Goal: Information Seeking & Learning: Check status

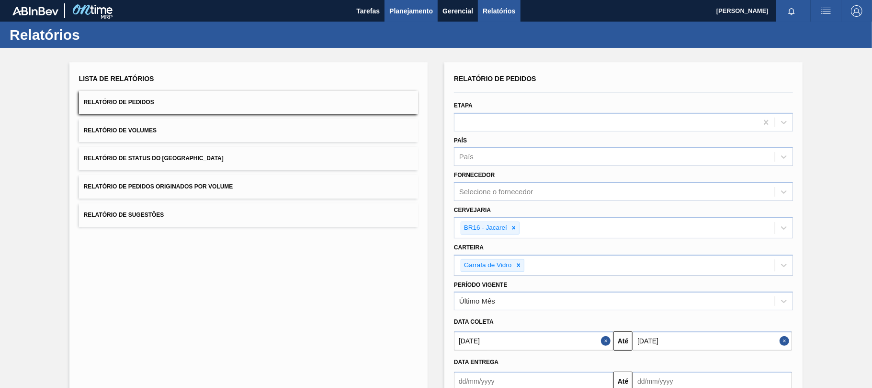
click at [411, 12] on span "Planejamento" at bounding box center [411, 10] width 44 height 11
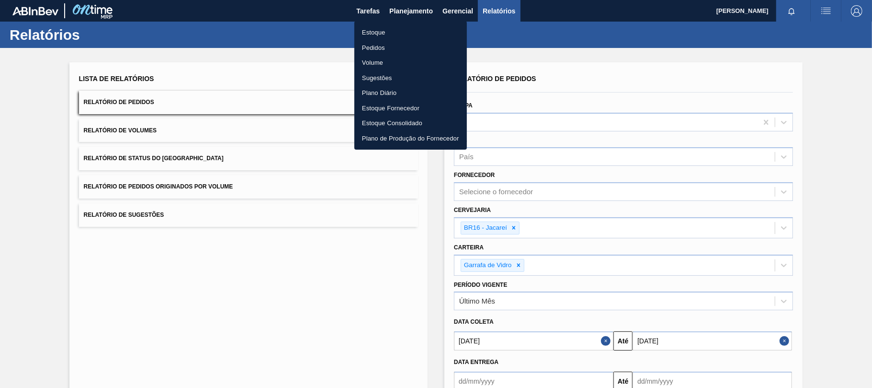
click at [382, 35] on li "Estoque" at bounding box center [410, 32] width 113 height 15
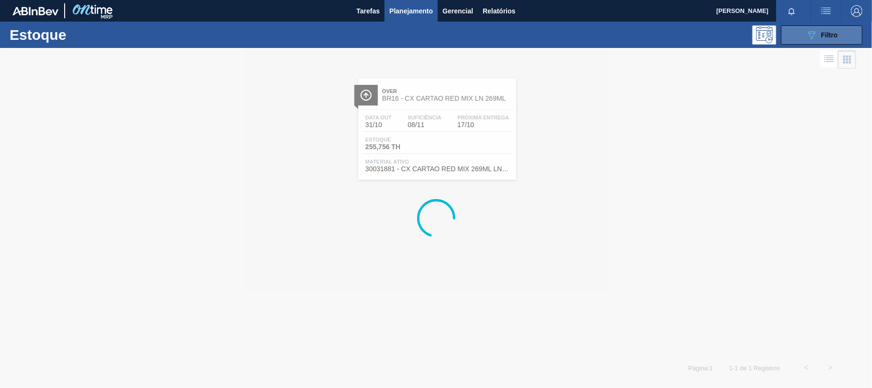
click at [828, 31] on span "Filtro" at bounding box center [829, 35] width 17 height 8
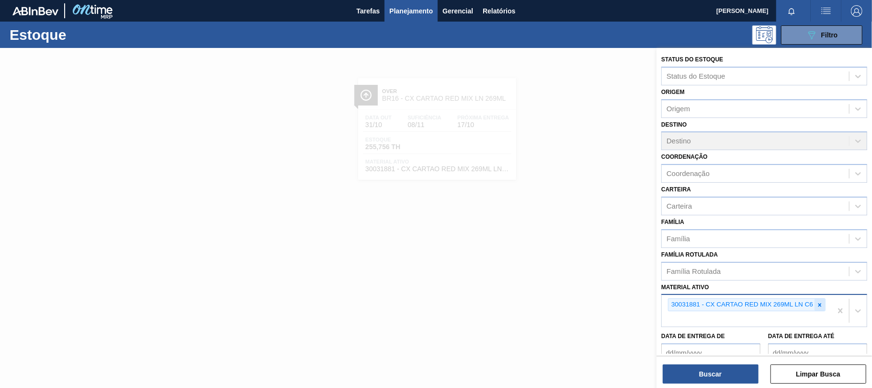
click at [823, 305] on icon at bounding box center [820, 304] width 7 height 7
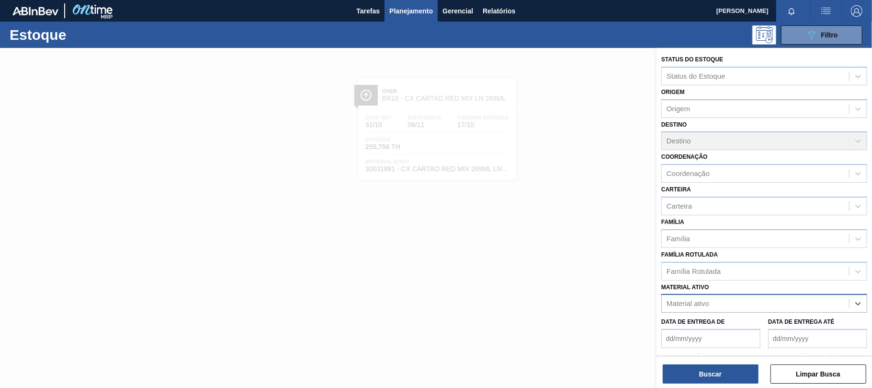
paste ativo "30012510"
type ativo "30012510"
drag, startPoint x: 738, startPoint y: 323, endPoint x: 738, endPoint y: 329, distance: 5.7
click at [738, 323] on div "30012510 - FILME C. 510X65 SK 350ML MP C18 429" at bounding box center [764, 327] width 206 height 18
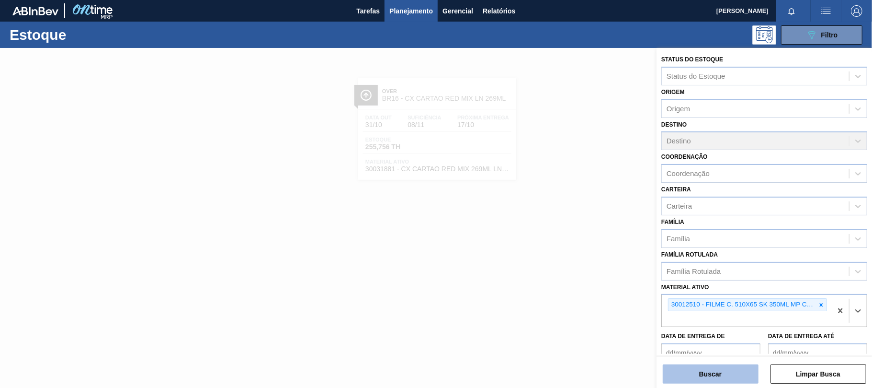
click at [725, 376] on button "Buscar" at bounding box center [711, 373] width 96 height 19
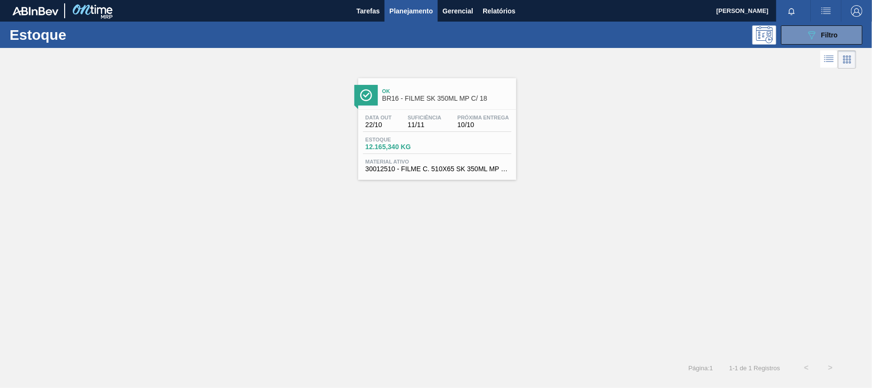
click at [447, 110] on div "Data out 22/10 Suficiência 11/11 Próxima Entrega 10/10 Estoque 12.165,340 KG Ma…" at bounding box center [437, 142] width 158 height 65
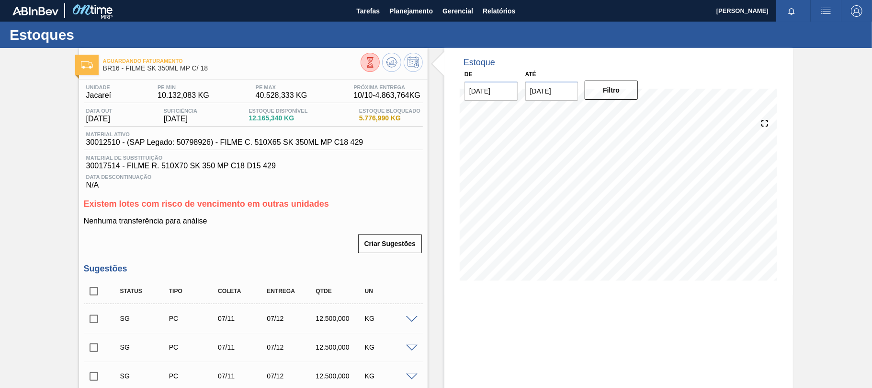
click at [263, 221] on p "Nenhuma transferência para análise" at bounding box center [253, 221] width 339 height 9
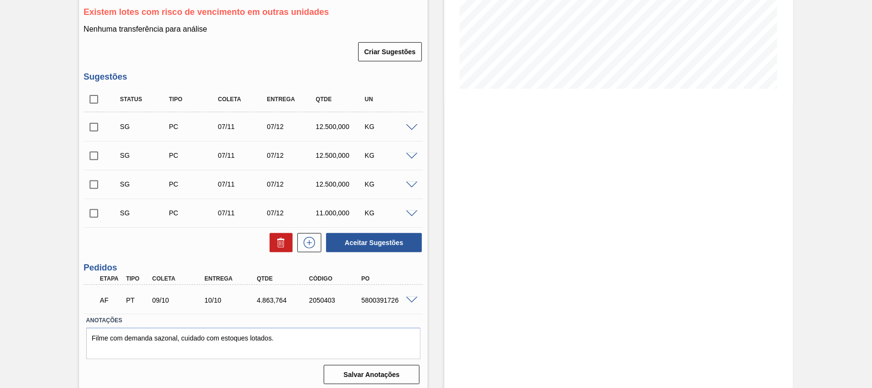
scroll to position [196, 0]
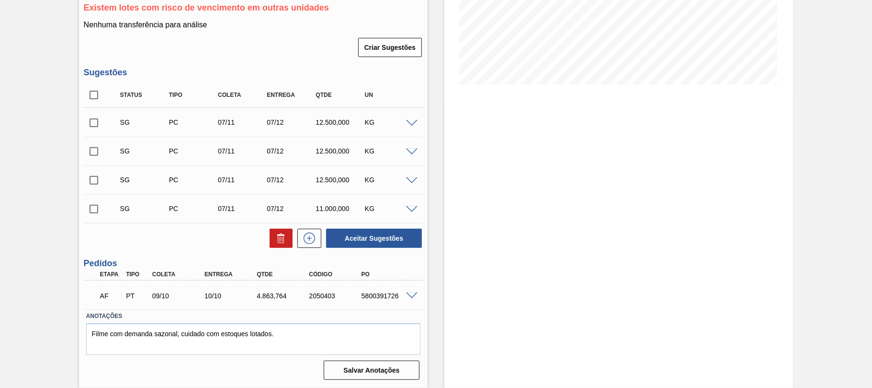
click at [357, 299] on div "AF PT 09/10 10/10 4.863,[PHONE_NUMBER] 5800391726" at bounding box center [251, 294] width 314 height 19
copy div "5800391726"
click at [410, 294] on span at bounding box center [411, 295] width 11 height 7
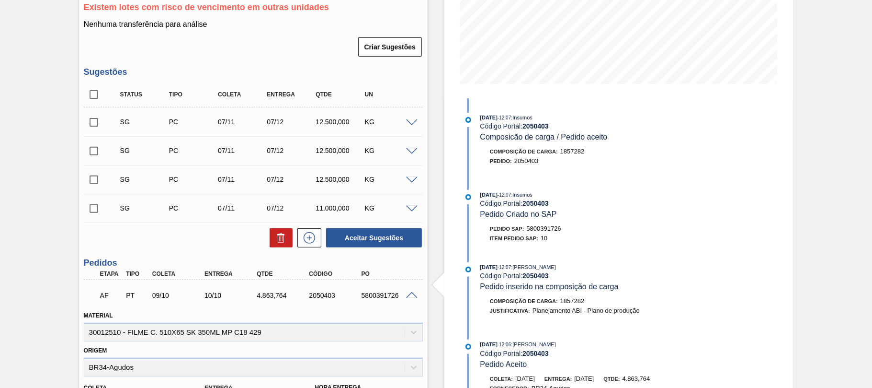
click at [368, 293] on div "5800391726" at bounding box center [388, 295] width 58 height 8
copy div "5800391726"
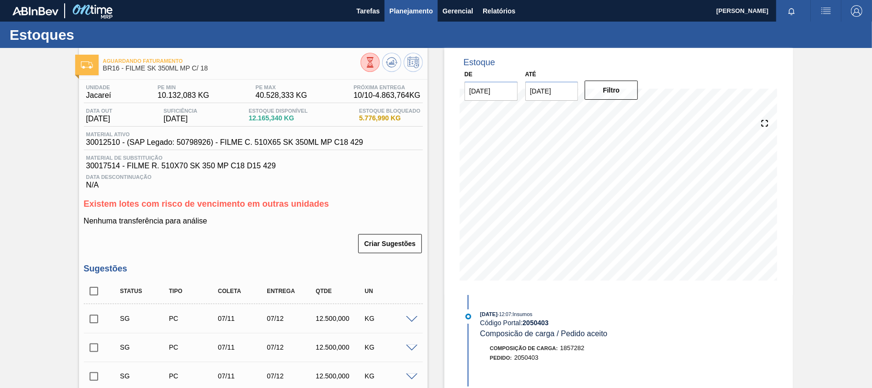
click at [404, 19] on button "Planejamento" at bounding box center [411, 11] width 53 height 22
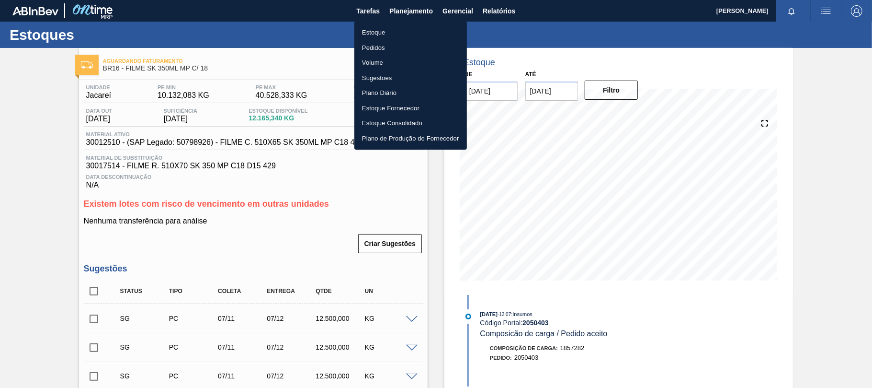
click at [392, 36] on li "Estoque" at bounding box center [410, 32] width 113 height 15
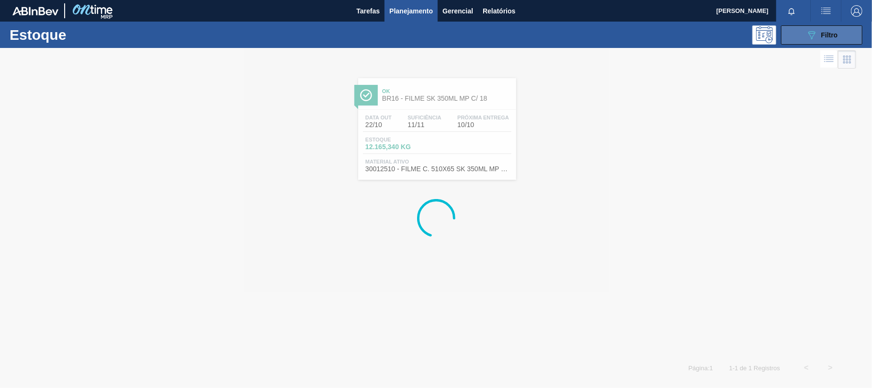
click at [796, 34] on button "089F7B8B-B2A5-4AFE-B5C0-19BA573D28AC Filtro" at bounding box center [821, 34] width 81 height 19
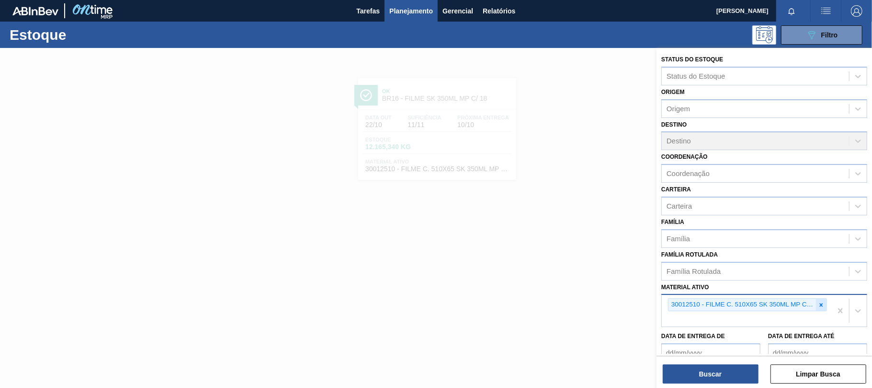
click at [821, 305] on icon at bounding box center [821, 304] width 7 height 7
paste ativo "30012600"
type ativo "30012600"
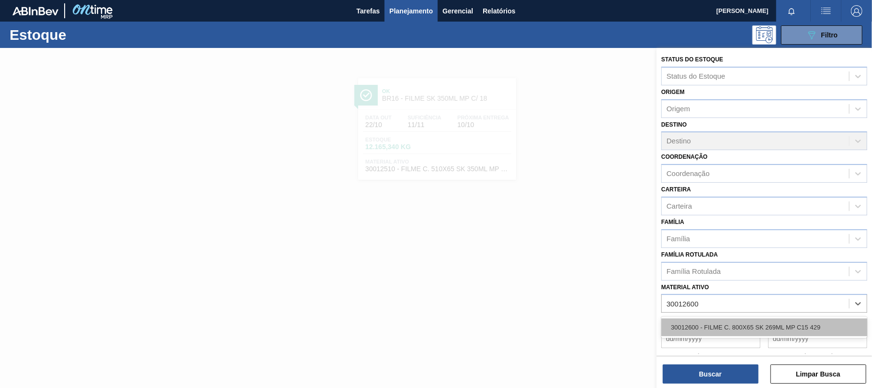
click at [734, 323] on div "30012600 - FILME C. 800X65 SK 269ML MP C15 429" at bounding box center [764, 327] width 206 height 18
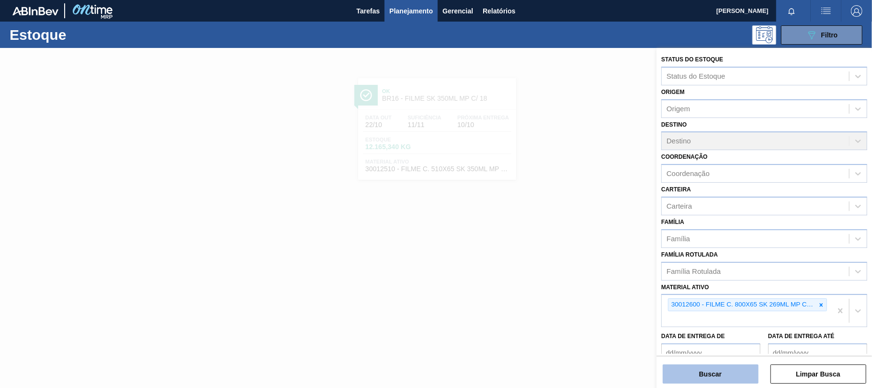
click at [721, 376] on button "Buscar" at bounding box center [711, 373] width 96 height 19
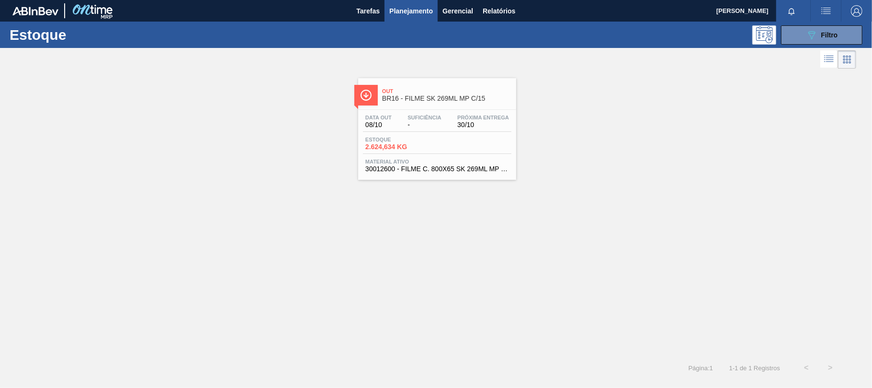
click at [441, 131] on div "Data out 08/10 Suficiência - Próxima Entrega 30/10" at bounding box center [437, 122] width 148 height 17
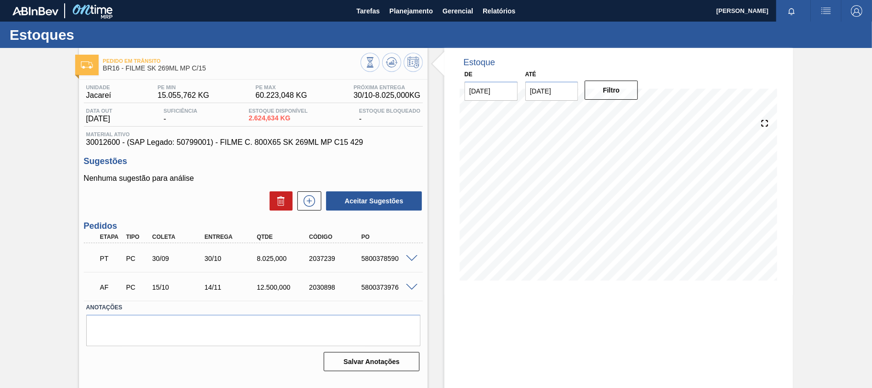
click at [412, 255] on span at bounding box center [411, 258] width 11 height 7
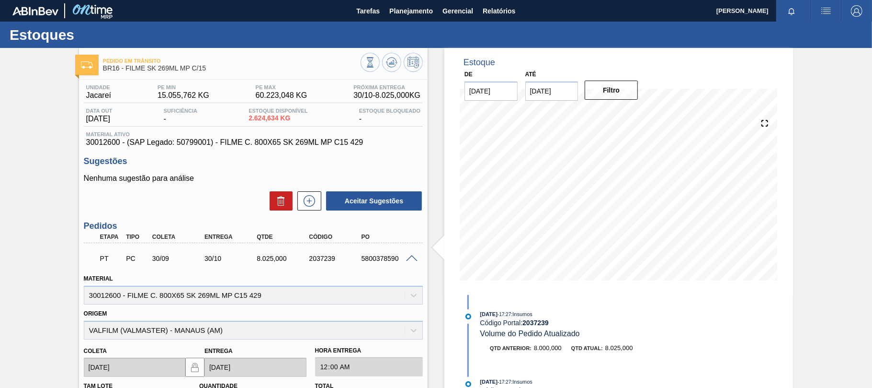
click at [382, 253] on div "PT PC 30/09 30/10 8.025,000 2037239 5800378590" at bounding box center [251, 257] width 314 height 19
copy div "5800378590"
click at [411, 10] on span "Planejamento" at bounding box center [411, 10] width 44 height 11
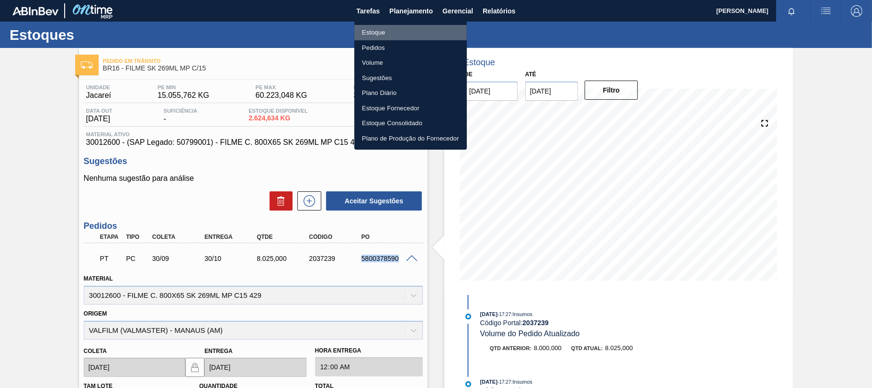
click at [398, 33] on li "Estoque" at bounding box center [410, 32] width 113 height 15
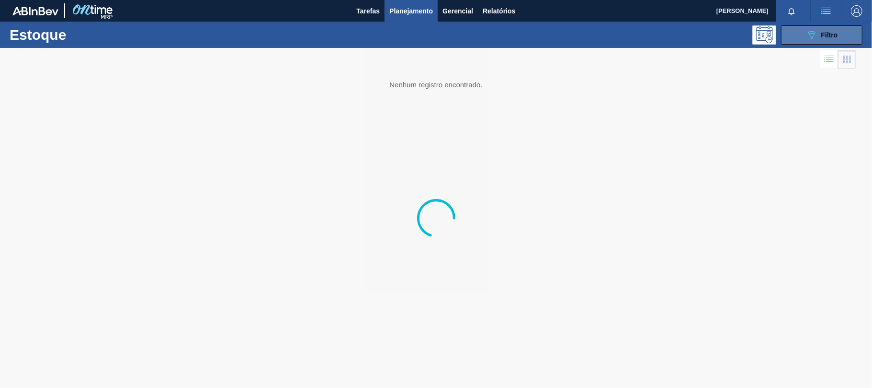
click at [792, 31] on button "089F7B8B-B2A5-4AFE-B5C0-19BA573D28AC Filtro" at bounding box center [821, 34] width 81 height 19
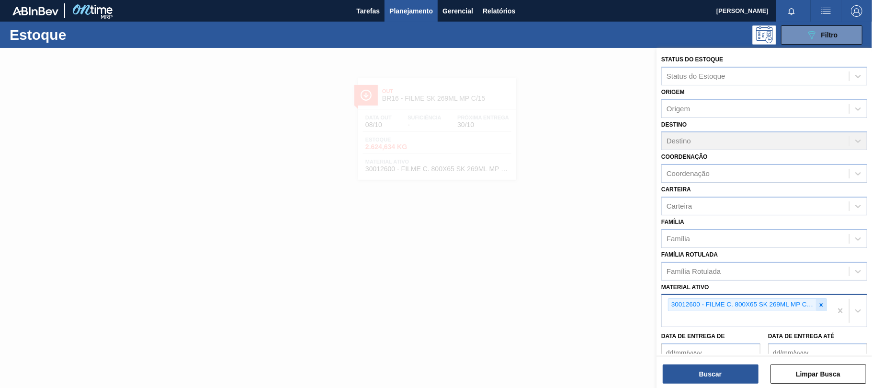
click at [818, 305] on icon at bounding box center [821, 304] width 7 height 7
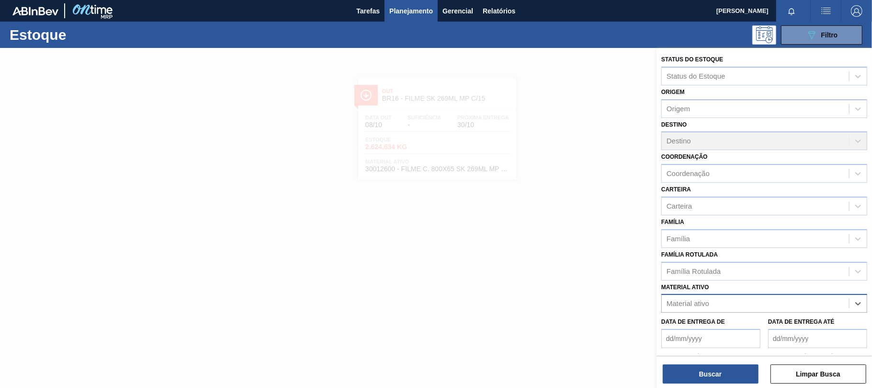
paste ativo "30033775"
type ativo "30033775"
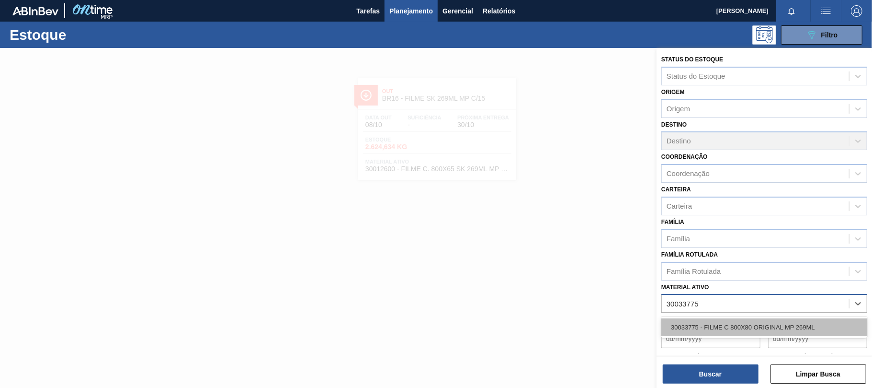
click at [773, 322] on div "30033775 - FILME C 800X80 ORIGINAL MP 269ML" at bounding box center [764, 327] width 206 height 18
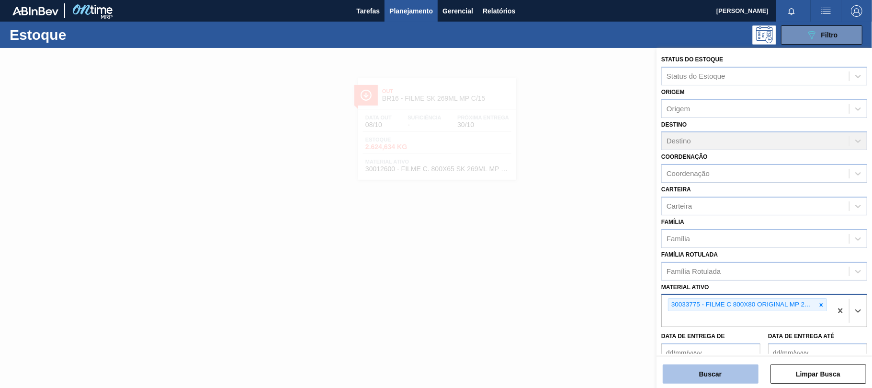
click at [723, 372] on button "Buscar" at bounding box center [711, 373] width 96 height 19
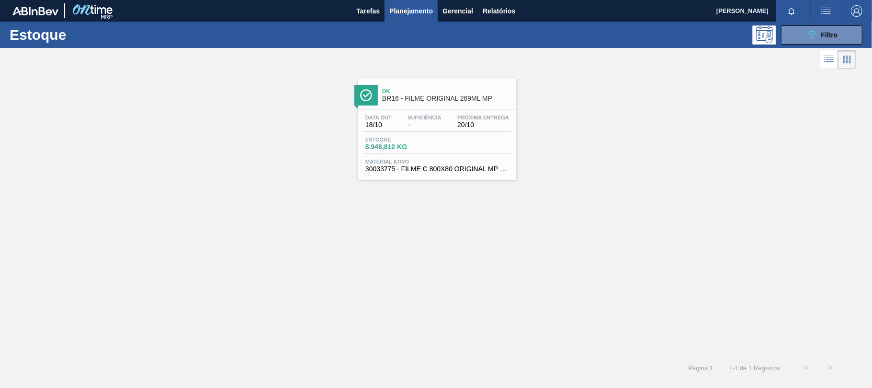
click at [404, 140] on span "Estoque" at bounding box center [398, 140] width 67 height 6
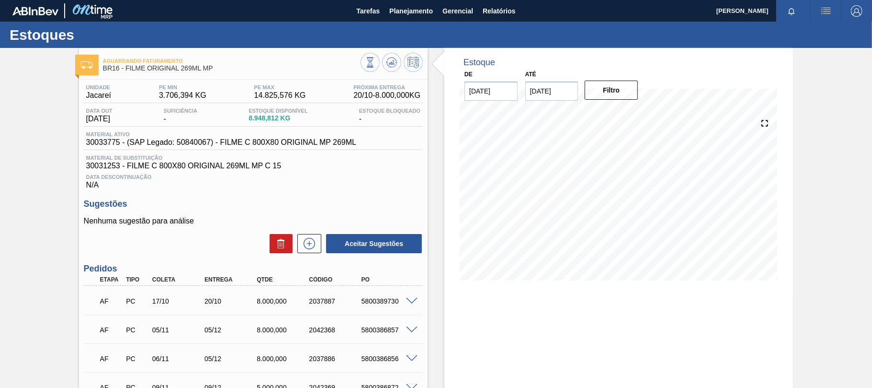
click at [411, 296] on div "AF PC 17/10 20/10 8.000,000 2037887 5800389730" at bounding box center [253, 300] width 339 height 24
click at [407, 12] on span "Planejamento" at bounding box center [411, 10] width 44 height 11
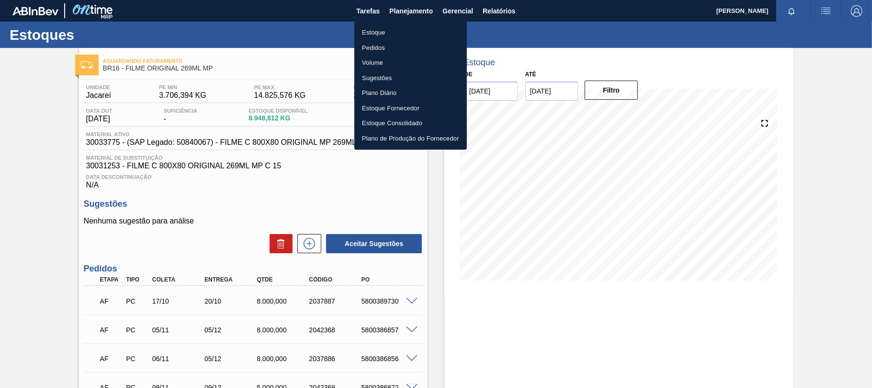
click at [371, 305] on div at bounding box center [436, 194] width 872 height 388
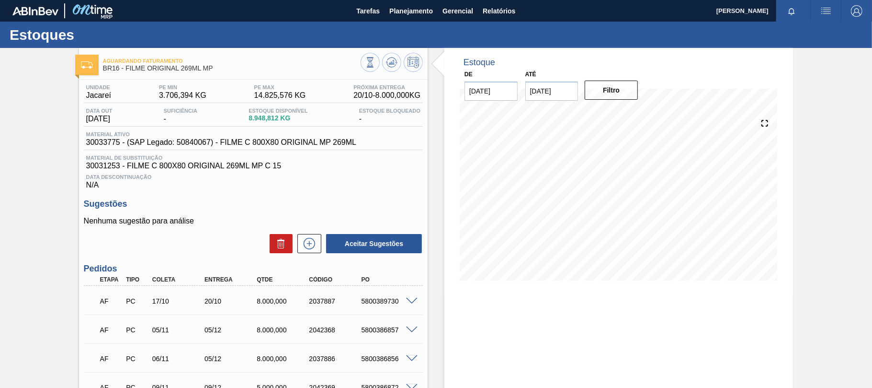
click at [372, 304] on div "Estoque Pedidos Volume Sugestões Plano Diário Estoque Fornecedor Estoque Consol…" at bounding box center [436, 194] width 872 height 388
click at [372, 302] on div "5800389730" at bounding box center [388, 301] width 58 height 8
click at [372, 301] on div "5800389730" at bounding box center [388, 301] width 58 height 8
copy div "5800389730"
click at [359, 298] on div "5800389730" at bounding box center [388, 301] width 58 height 8
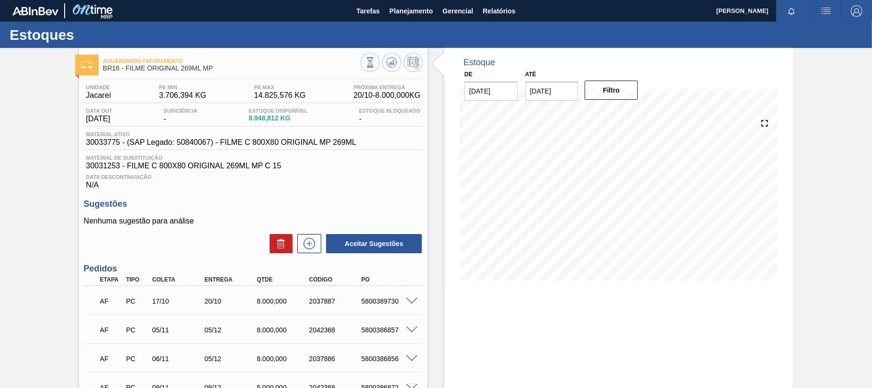
click at [359, 298] on div "5800389730" at bounding box center [388, 301] width 58 height 8
click at [414, 14] on span "Planejamento" at bounding box center [411, 10] width 44 height 11
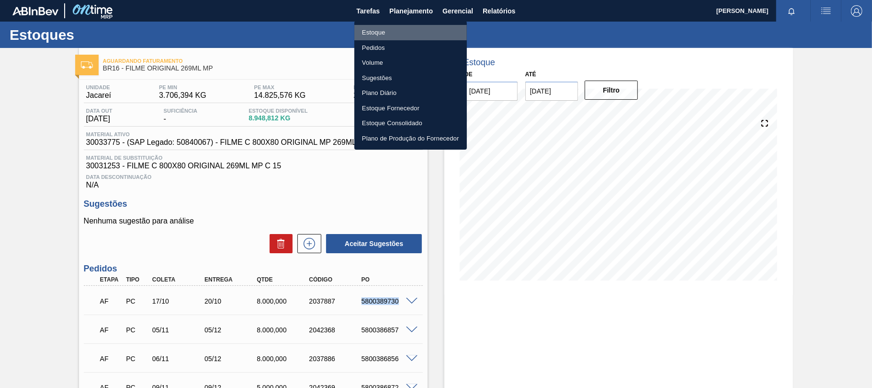
click at [399, 34] on li "Estoque" at bounding box center [410, 32] width 113 height 15
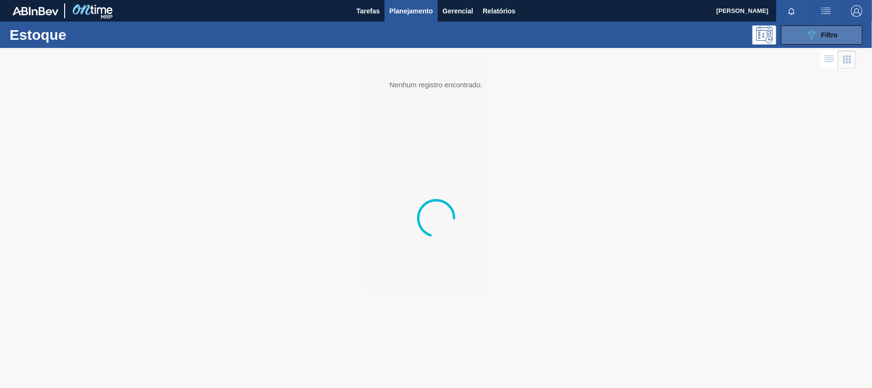
click at [801, 33] on button "089F7B8B-B2A5-4AFE-B5C0-19BA573D28AC Filtro" at bounding box center [821, 34] width 81 height 19
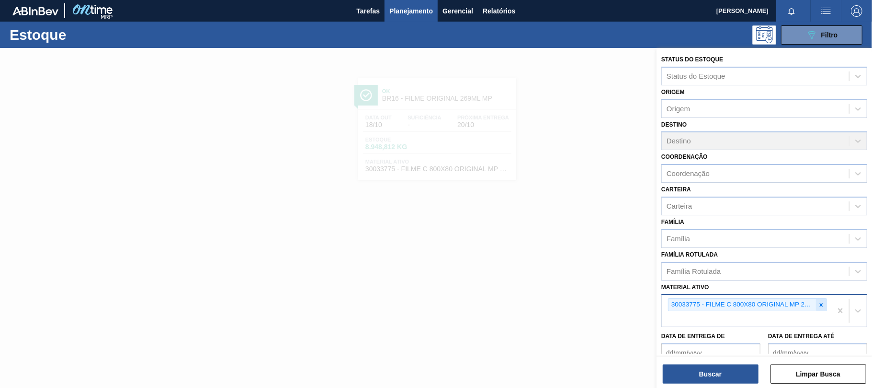
click at [822, 305] on icon at bounding box center [821, 304] width 7 height 7
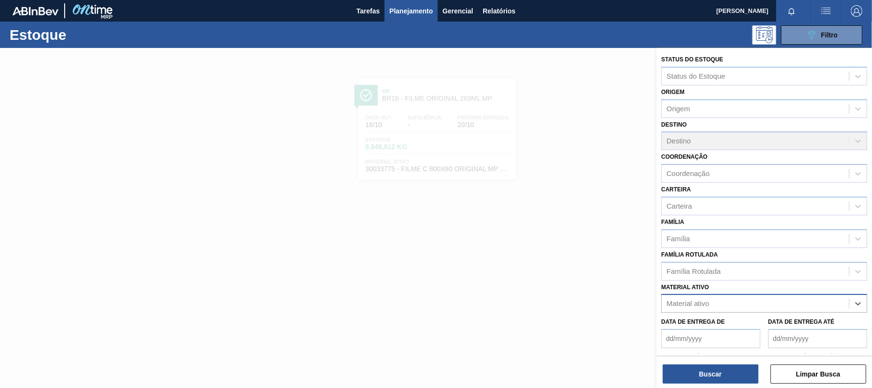
paste ativo "30034180"
type ativo "30034180"
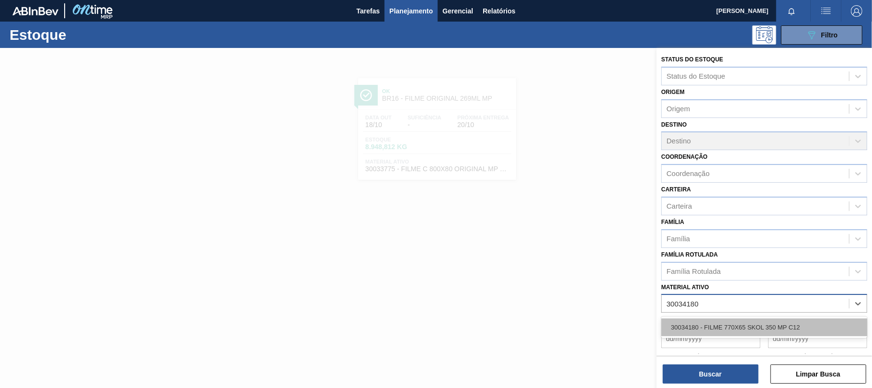
click at [740, 324] on div "30034180 - FILME 770X65 SKOL 350 MP C12" at bounding box center [764, 327] width 206 height 18
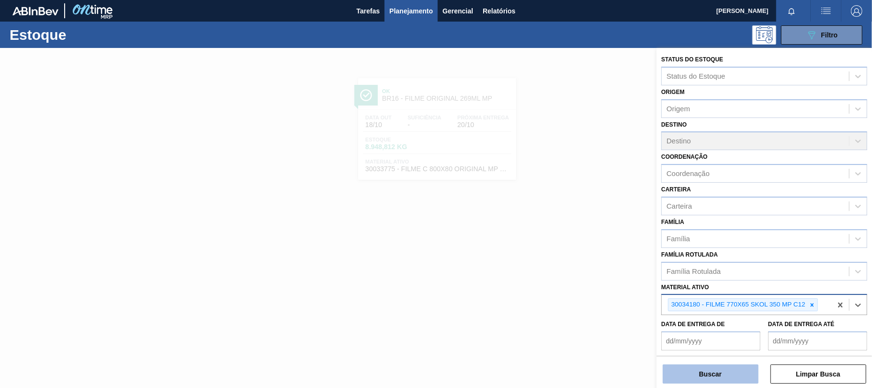
click at [729, 372] on button "Buscar" at bounding box center [711, 373] width 96 height 19
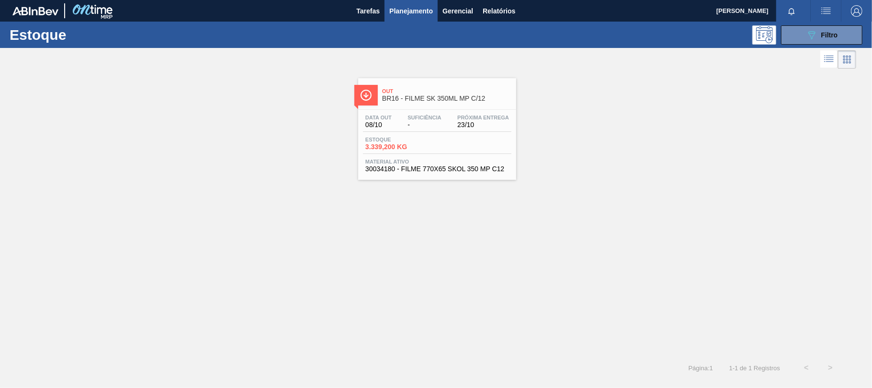
click at [443, 133] on div "Data out 08/10 Suficiência - Próxima Entrega 23/10 Estoque 3.339,200 KG Materia…" at bounding box center [437, 142] width 158 height 65
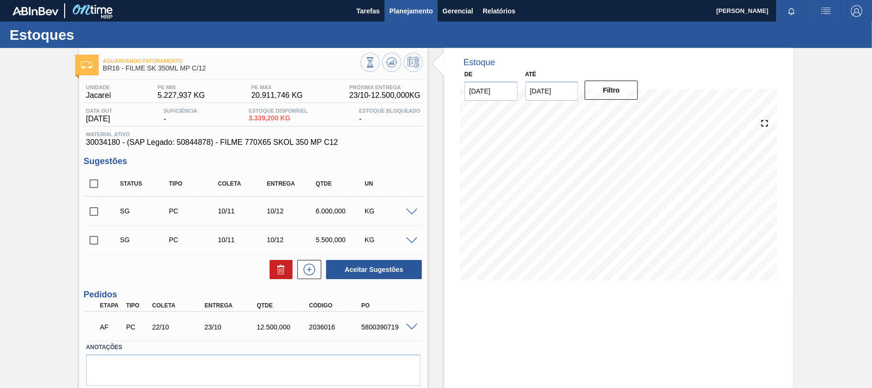
click at [407, 6] on span "Planejamento" at bounding box center [411, 10] width 44 height 11
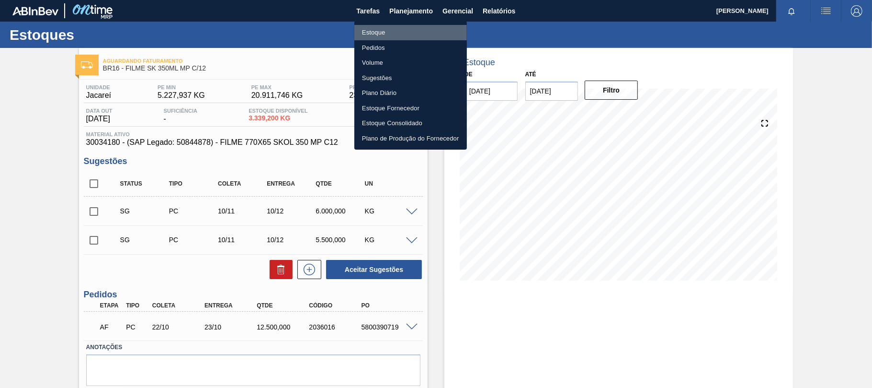
click at [389, 32] on li "Estoque" at bounding box center [410, 32] width 113 height 15
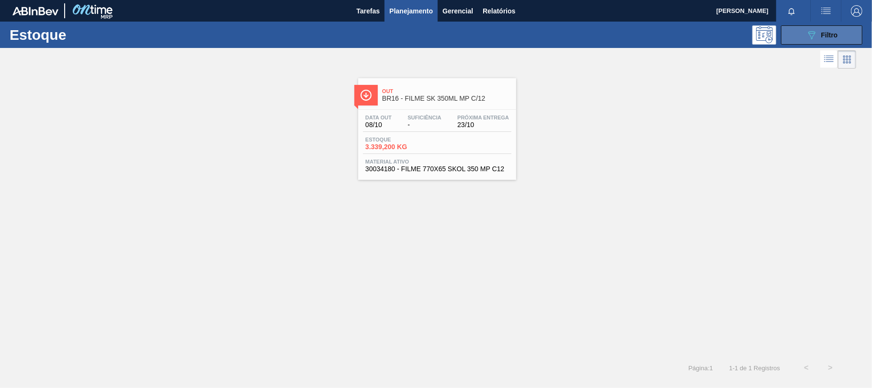
click at [815, 40] on icon "089F7B8B-B2A5-4AFE-B5C0-19BA573D28AC" at bounding box center [811, 34] width 11 height 11
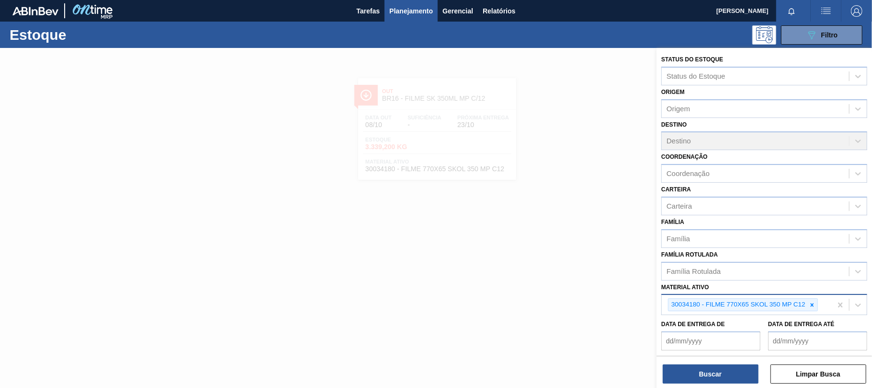
click at [810, 309] on div "30034180 - FILME 770X65 SKOL 350 MP C12" at bounding box center [747, 305] width 170 height 20
click at [817, 304] on div at bounding box center [812, 304] width 11 height 12
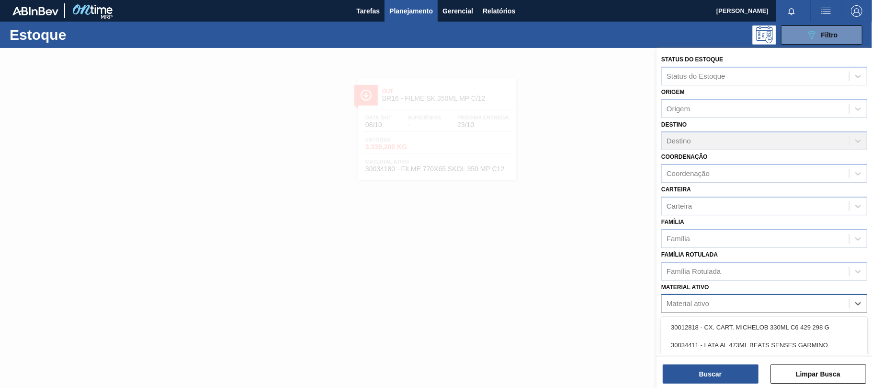
paste ativo "30012739"
type ativo "30012739"
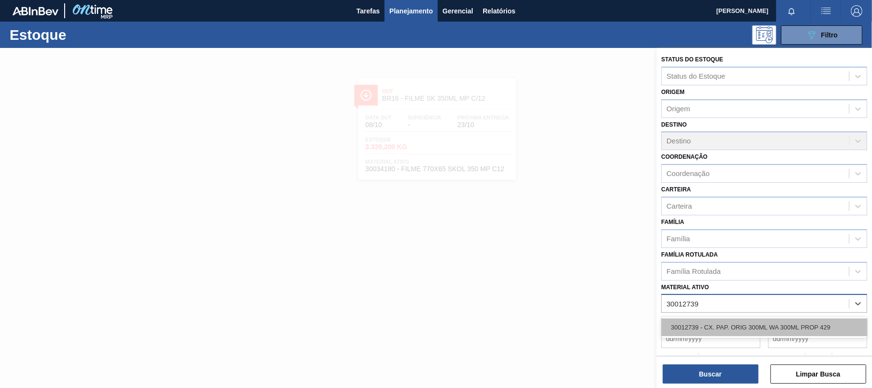
click at [745, 325] on div "30012739 - CX. PAP. ORIG 300ML WA 300ML PROP 429" at bounding box center [764, 327] width 206 height 18
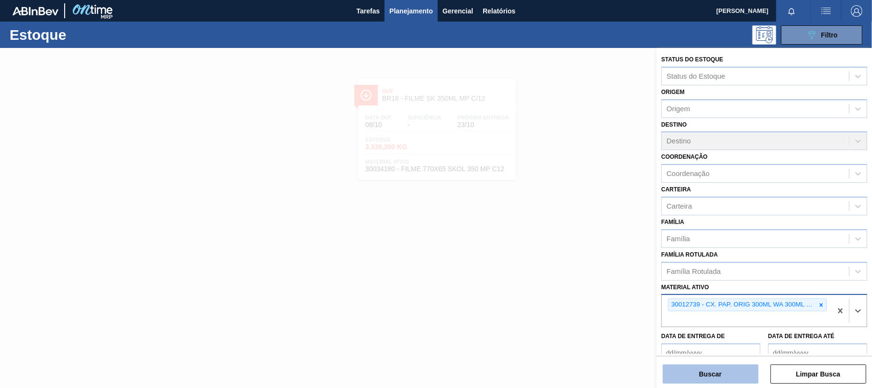
click at [728, 371] on button "Buscar" at bounding box center [711, 373] width 96 height 19
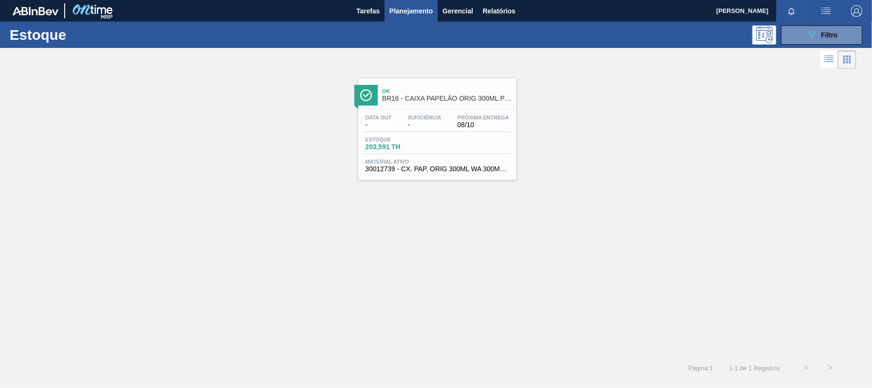
click at [449, 156] on div "Data out - Suficiência - Próxima Entrega 08/10 Estoque 203,591 TH Material ativ…" at bounding box center [437, 142] width 158 height 65
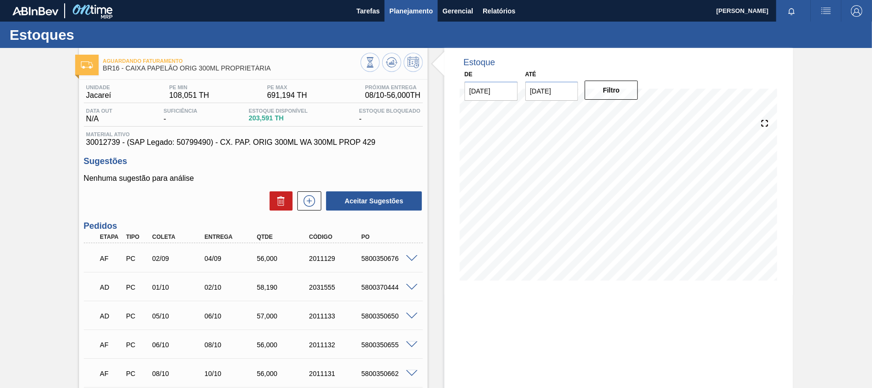
click at [407, 12] on span "Planejamento" at bounding box center [411, 10] width 44 height 11
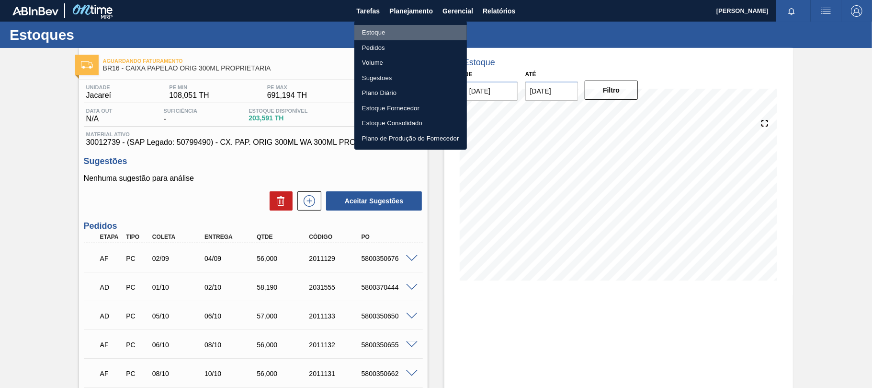
click at [389, 31] on li "Estoque" at bounding box center [410, 32] width 113 height 15
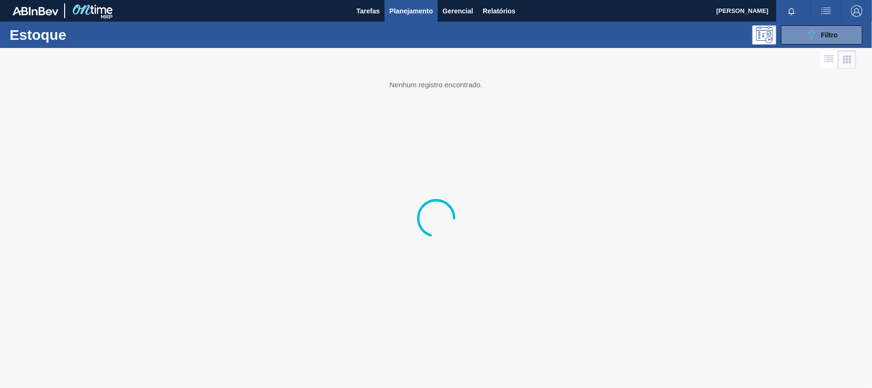
drag, startPoint x: 809, startPoint y: 37, endPoint x: 807, endPoint y: 57, distance: 20.6
click at [809, 37] on icon "089F7B8B-B2A5-4AFE-B5C0-19BA573D28AC" at bounding box center [811, 34] width 11 height 11
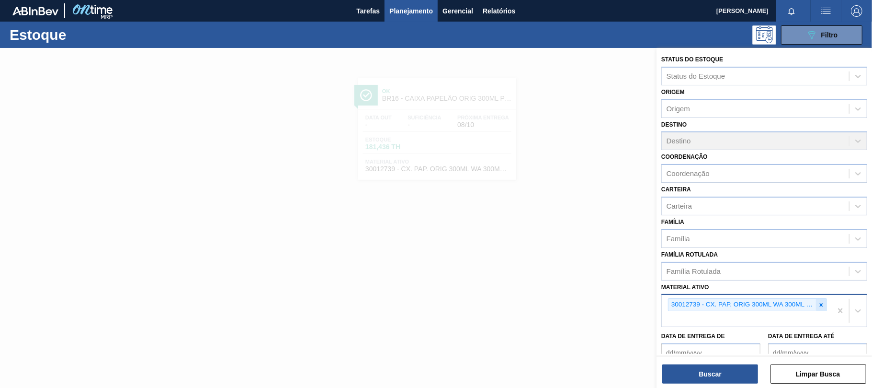
click at [821, 303] on icon at bounding box center [821, 304] width 7 height 7
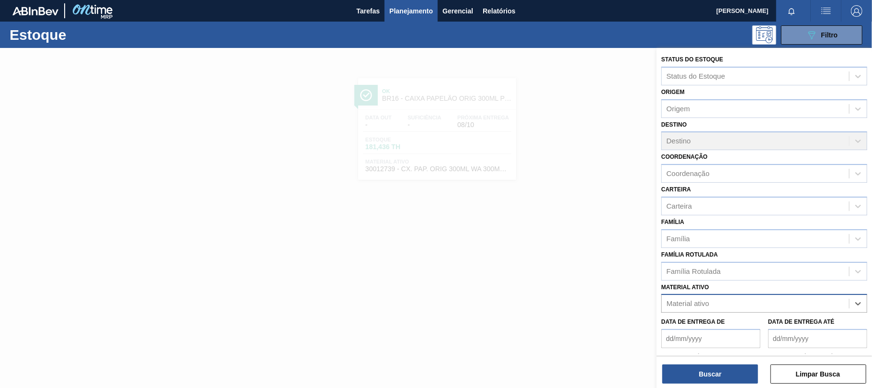
paste ativo "30018586"
type ativo "30018586"
click at [748, 320] on div "30018586 - ROTULO PSL BACK BUD ESP 330ML NIV23" at bounding box center [764, 327] width 206 height 18
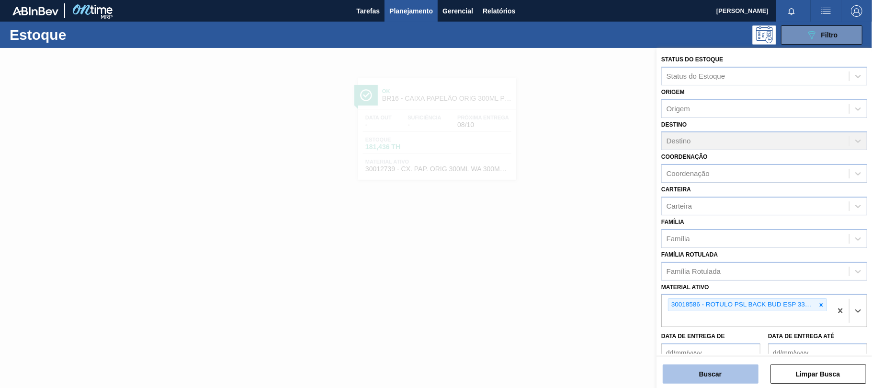
click at [728, 372] on button "Buscar" at bounding box center [711, 373] width 96 height 19
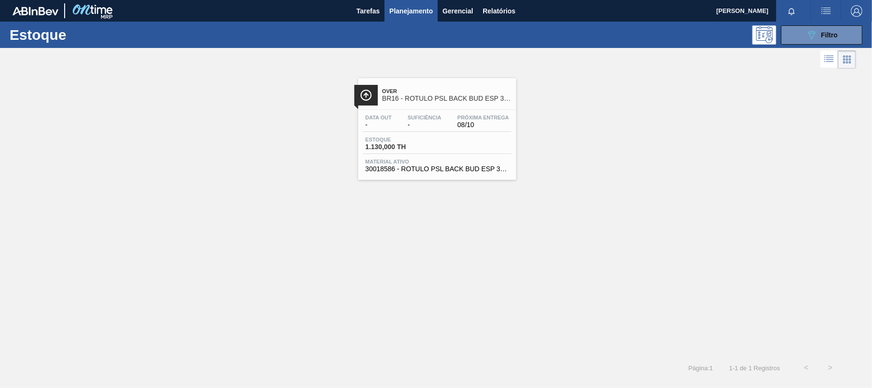
drag, startPoint x: 505, startPoint y: 139, endPoint x: 510, endPoint y: 137, distance: 5.8
click at [505, 139] on div "Estoque 1.130,000 TH" at bounding box center [437, 145] width 148 height 17
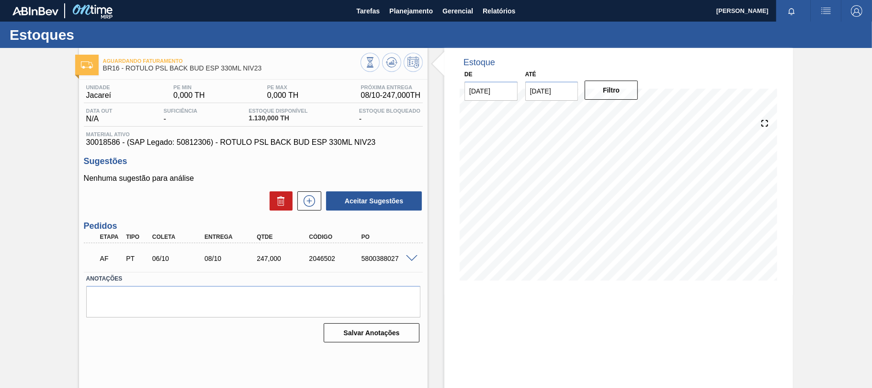
click at [367, 259] on div "5800388027" at bounding box center [388, 258] width 58 height 8
copy div "5800388027"
click at [391, 18] on button "Planejamento" at bounding box center [411, 11] width 53 height 22
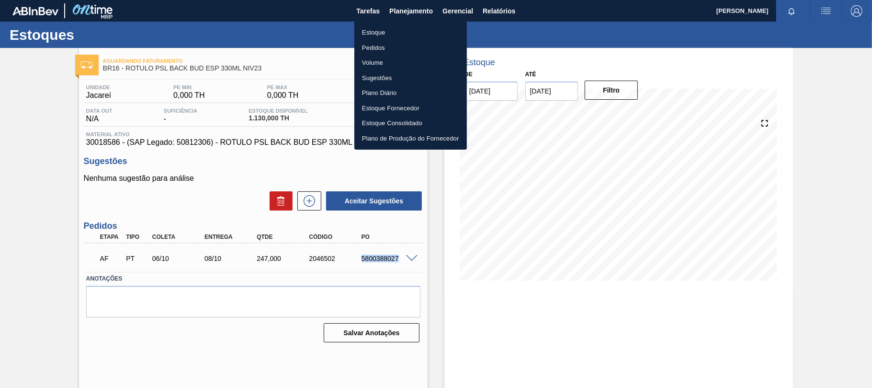
click at [378, 27] on li "Estoque" at bounding box center [410, 32] width 113 height 15
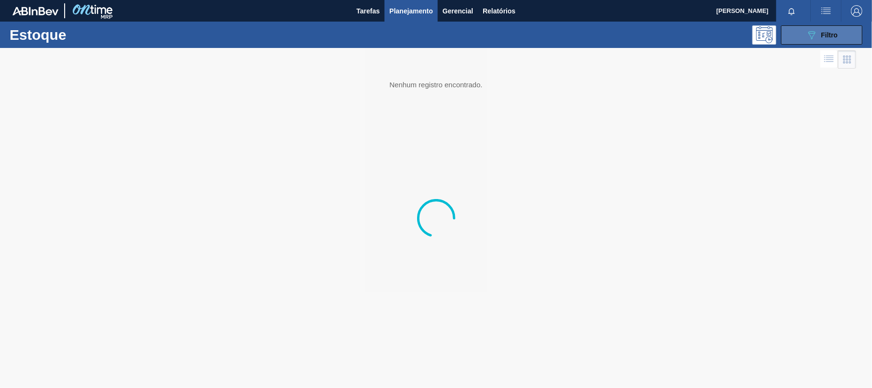
click at [788, 37] on button "089F7B8B-B2A5-4AFE-B5C0-19BA573D28AC Filtro" at bounding box center [821, 34] width 81 height 19
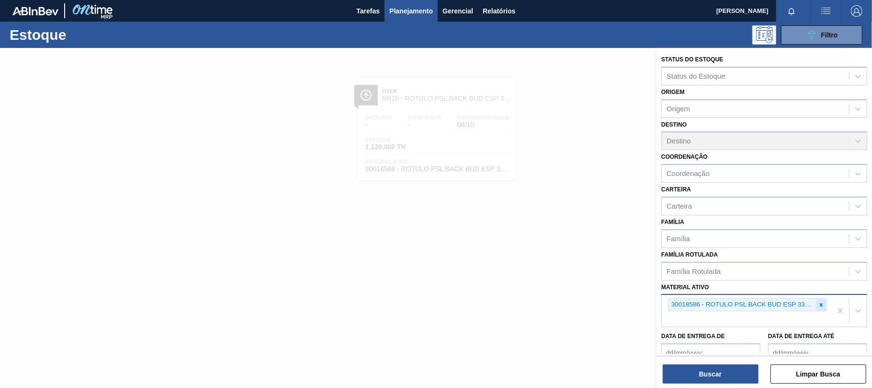
click at [822, 303] on icon at bounding box center [821, 304] width 7 height 7
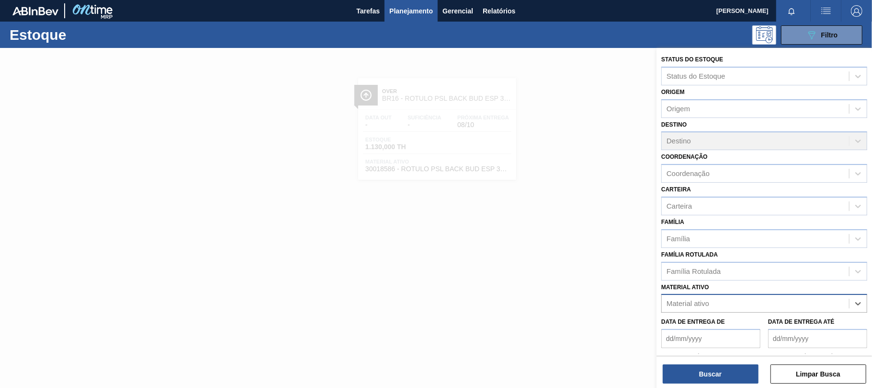
paste ativo "30018584"
type ativo "30018584"
click at [766, 316] on div "30018584 - ROTULO PSL FRONT BUD ESP 330ML NIV23" at bounding box center [764, 327] width 206 height 22
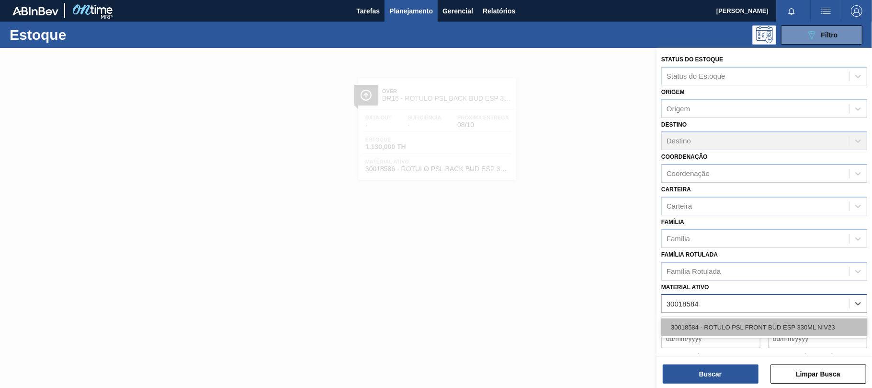
click at [765, 322] on div "30018584 - ROTULO PSL FRONT BUD ESP 330ML NIV23" at bounding box center [764, 327] width 206 height 18
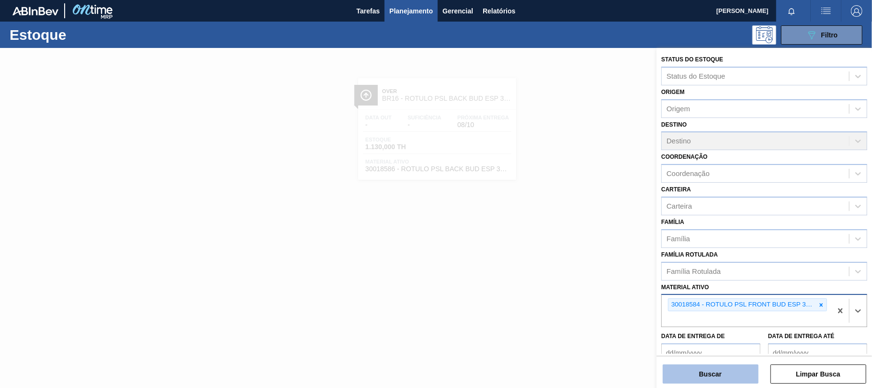
click at [729, 364] on div "Buscar Limpar Busca" at bounding box center [765, 368] width 216 height 27
click at [698, 376] on button "Buscar" at bounding box center [711, 373] width 96 height 19
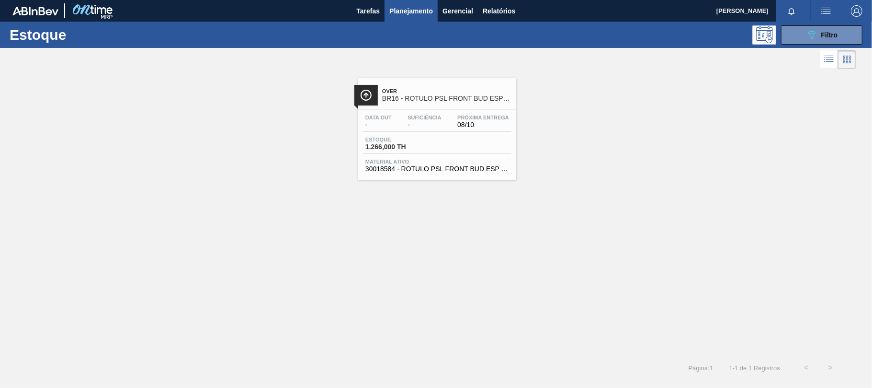
click at [485, 149] on div "Estoque 1.266,000 TH" at bounding box center [437, 145] width 148 height 17
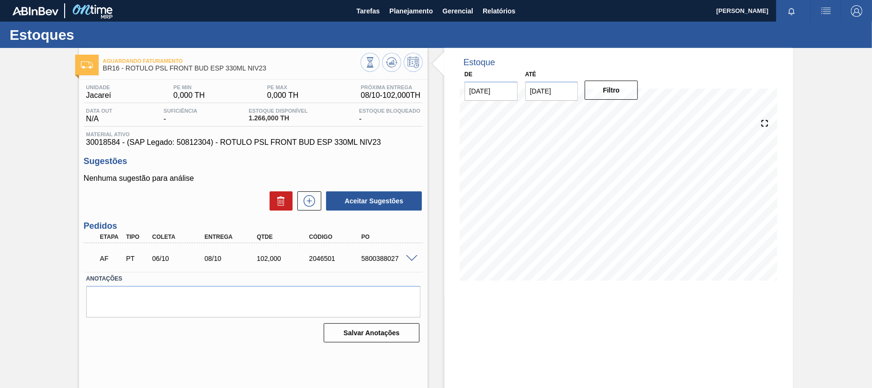
click at [378, 262] on div "5800388027" at bounding box center [388, 258] width 58 height 8
copy div "5800388027"
click at [418, 10] on span "Planejamento" at bounding box center [411, 10] width 44 height 11
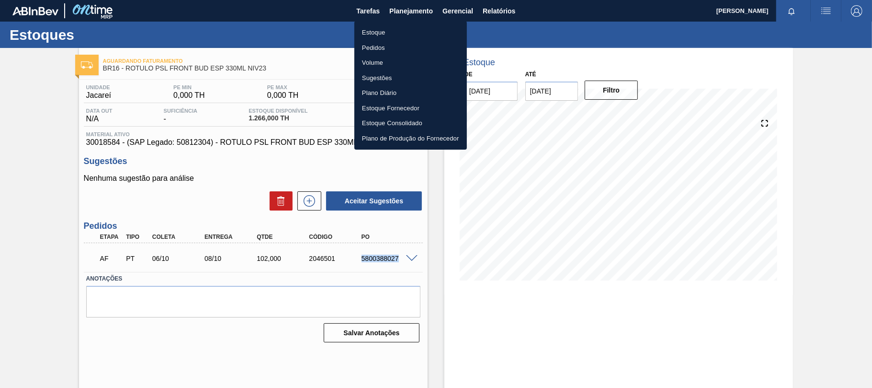
click at [398, 34] on li "Estoque" at bounding box center [410, 32] width 113 height 15
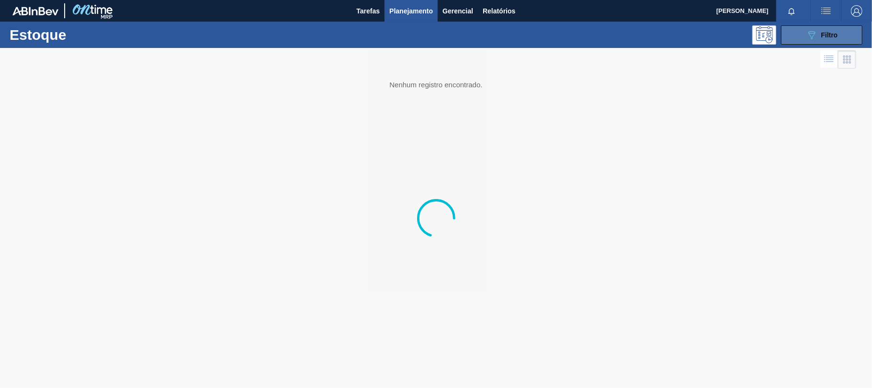
click at [819, 41] on button "089F7B8B-B2A5-4AFE-B5C0-19BA573D28AC Filtro" at bounding box center [821, 34] width 81 height 19
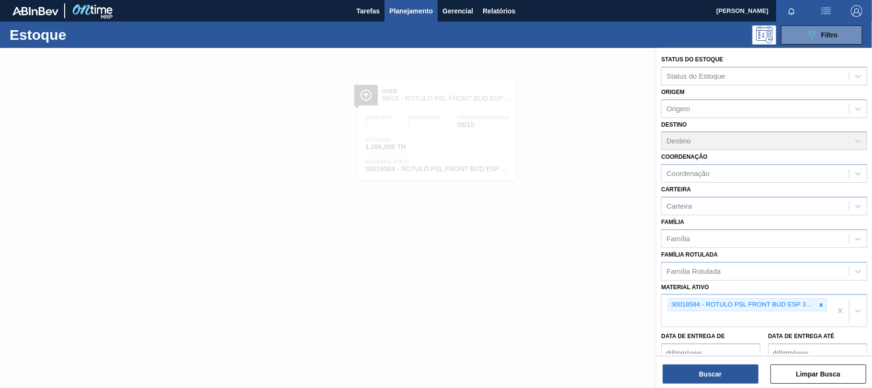
click at [819, 307] on icon at bounding box center [821, 304] width 7 height 7
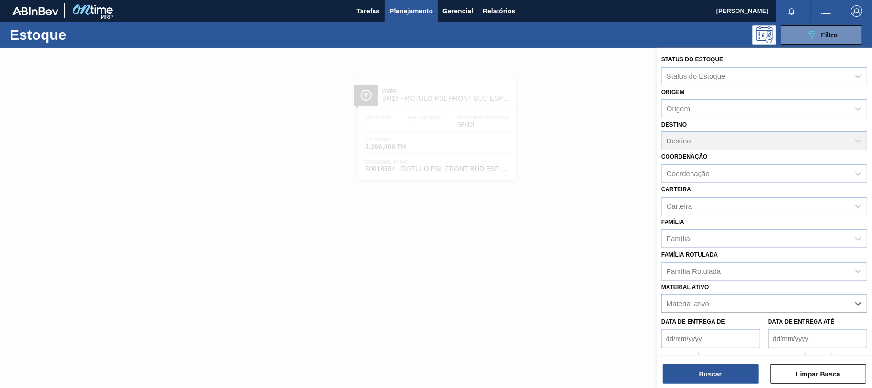
paste ativo "30031881"
type ativo "30031881"
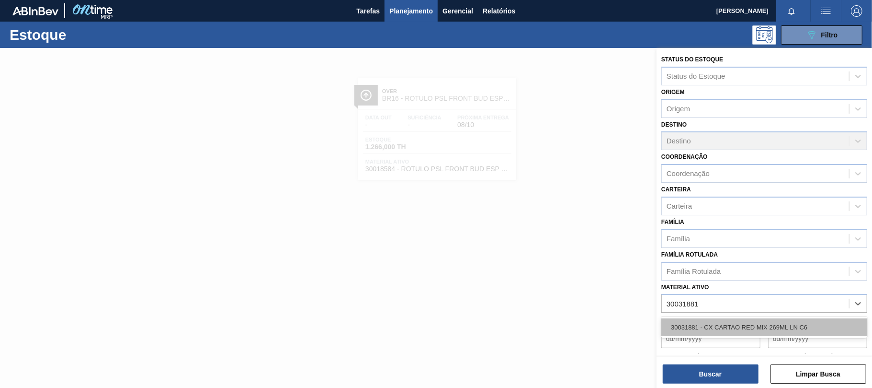
click at [719, 330] on div "30031881 - CX CARTAO RED MIX 269ML LN C6" at bounding box center [764, 327] width 206 height 18
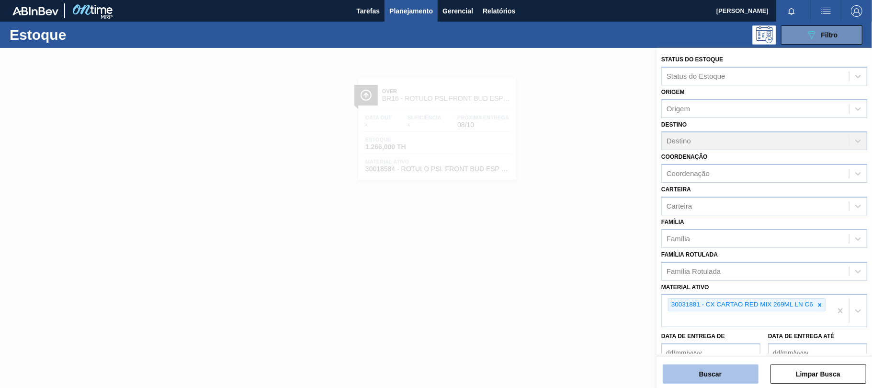
click at [702, 367] on button "Buscar" at bounding box center [711, 373] width 96 height 19
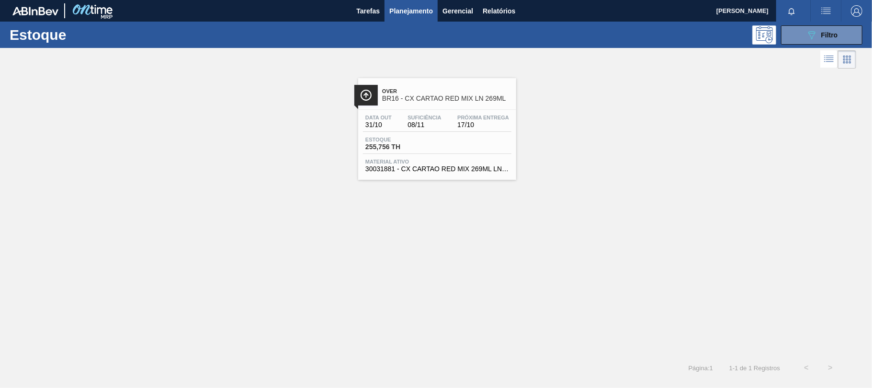
click at [470, 100] on span "BR16 - CX CARTAO RED MIX LN 269ML" at bounding box center [446, 98] width 129 height 7
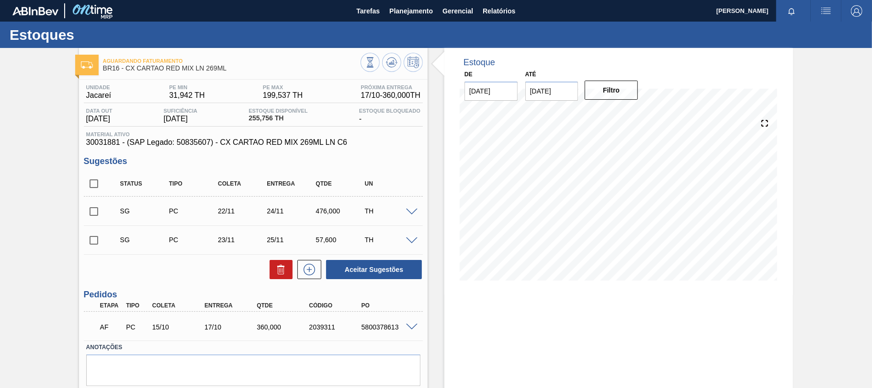
click at [417, 329] on span at bounding box center [411, 326] width 11 height 7
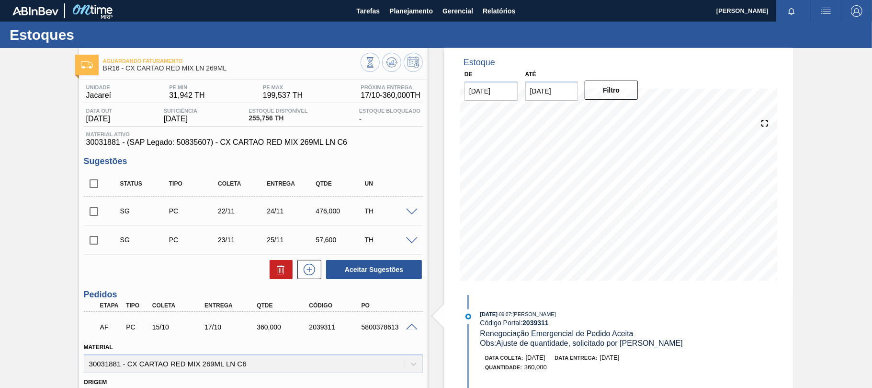
click at [406, 324] on span at bounding box center [411, 326] width 11 height 7
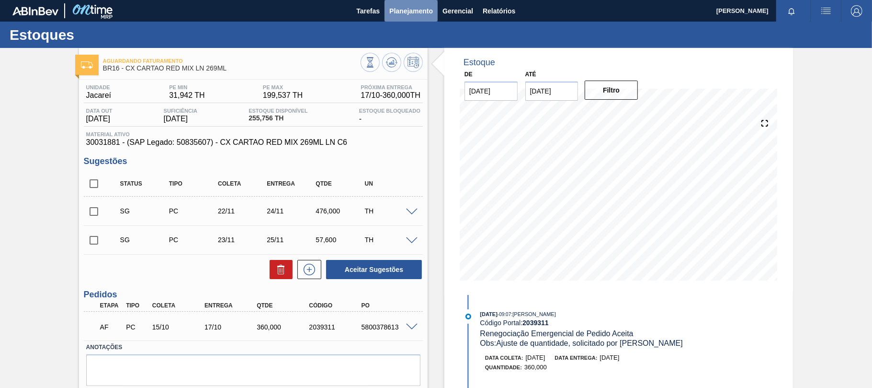
click at [391, 11] on span "Planejamento" at bounding box center [411, 10] width 44 height 11
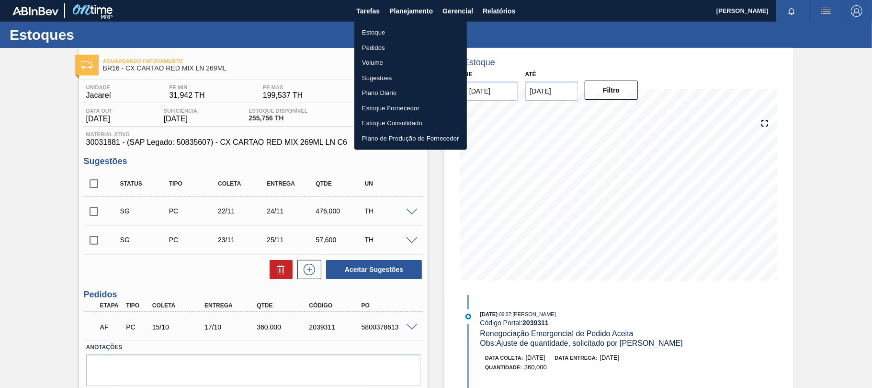
click at [372, 30] on li "Estoque" at bounding box center [410, 32] width 113 height 15
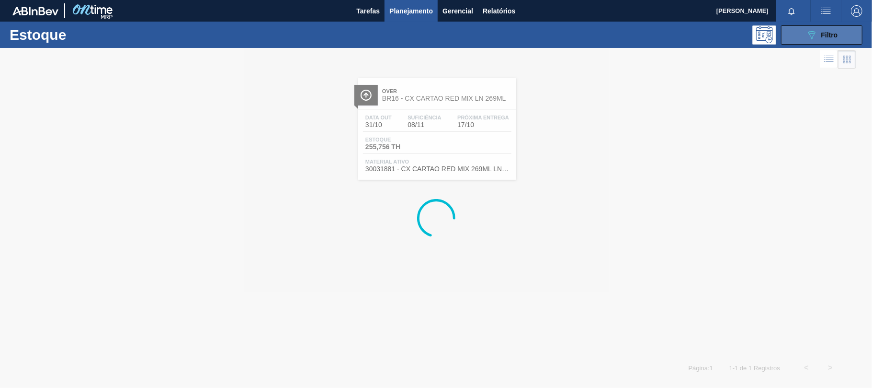
click at [819, 37] on div "089F7B8B-B2A5-4AFE-B5C0-19BA573D28AC Filtro" at bounding box center [822, 34] width 32 height 11
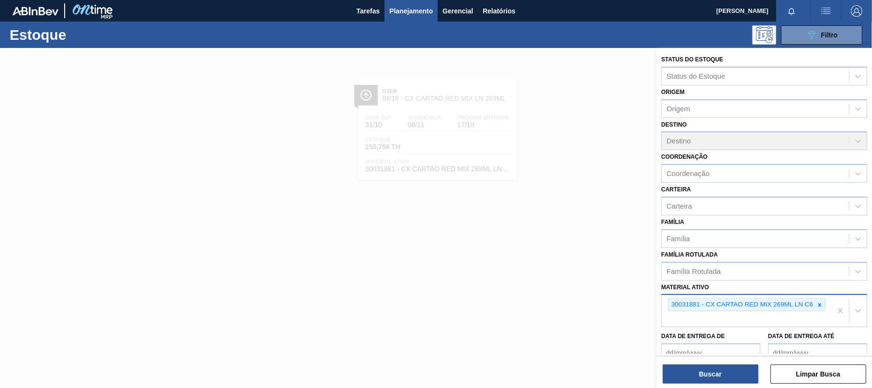
click at [821, 307] on div at bounding box center [820, 304] width 11 height 12
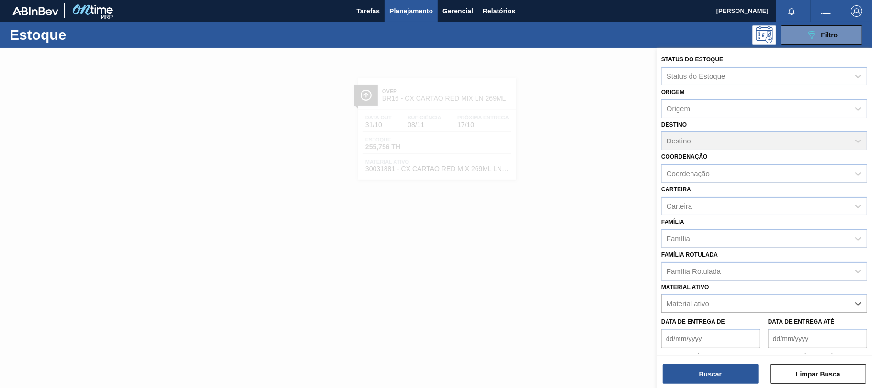
paste ativo "30034418"
type ativo "30034418"
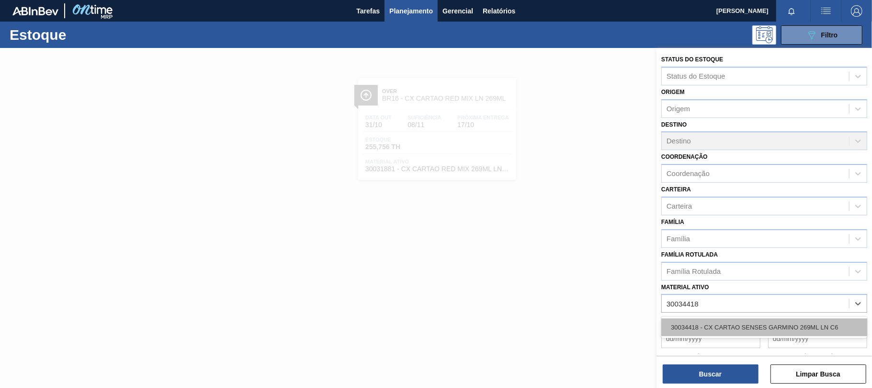
click at [772, 320] on div "30034418 - CX CARTAO SENSES GARMINO 269ML LN C6" at bounding box center [764, 327] width 206 height 18
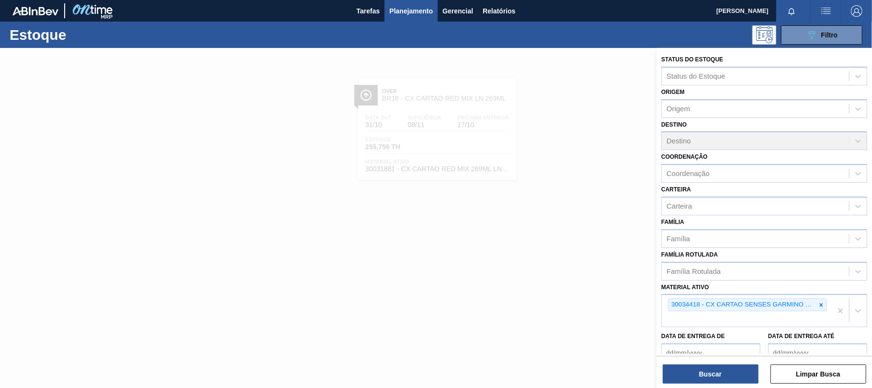
drag, startPoint x: 739, startPoint y: 366, endPoint x: 573, endPoint y: 290, distance: 182.4
click at [738, 365] on button "Buscar" at bounding box center [711, 373] width 96 height 19
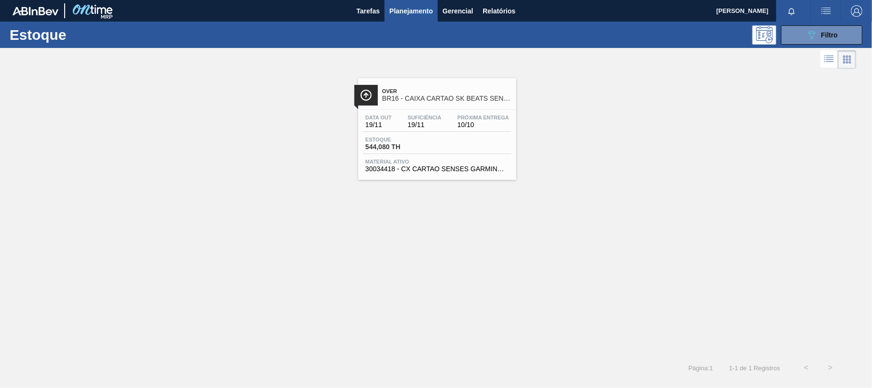
click at [384, 121] on div "Data out 19/11" at bounding box center [378, 121] width 31 height 14
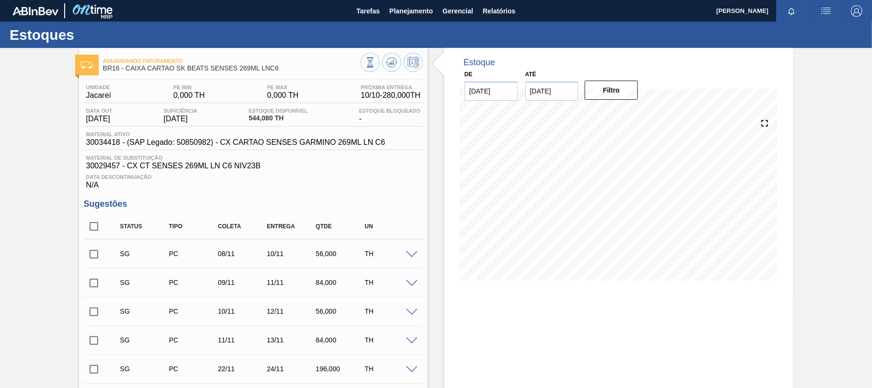
click at [305, 114] on div "Estoque Disponível 544,080 TH" at bounding box center [278, 115] width 64 height 15
click at [414, 10] on span "Planejamento" at bounding box center [411, 10] width 44 height 11
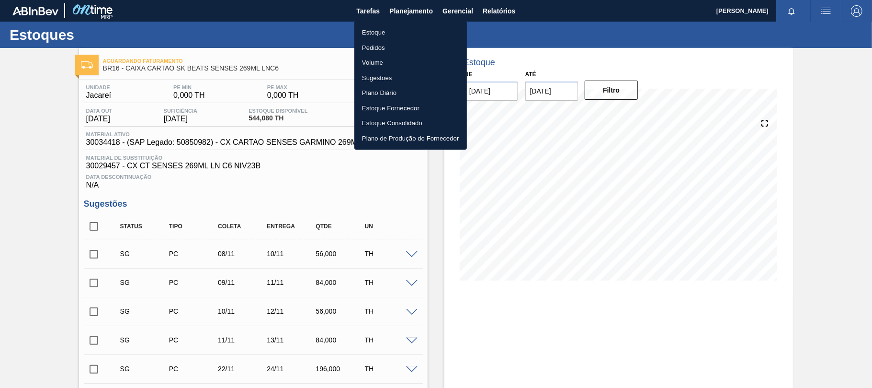
click at [393, 34] on li "Estoque" at bounding box center [410, 32] width 113 height 15
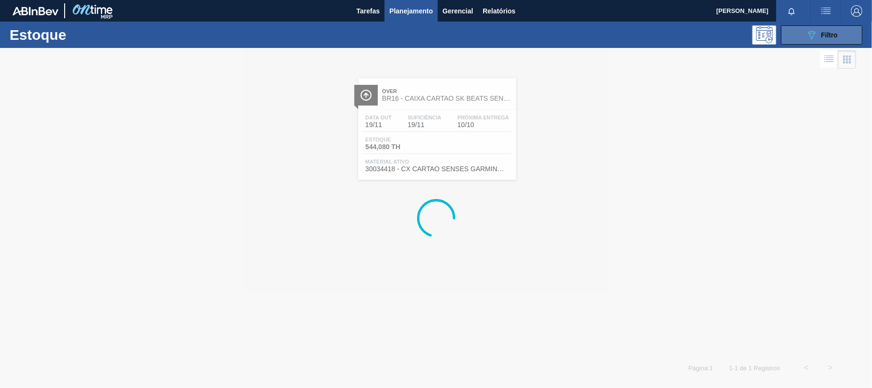
click at [841, 34] on button "089F7B8B-B2A5-4AFE-B5C0-19BA573D28AC Filtro" at bounding box center [821, 34] width 81 height 19
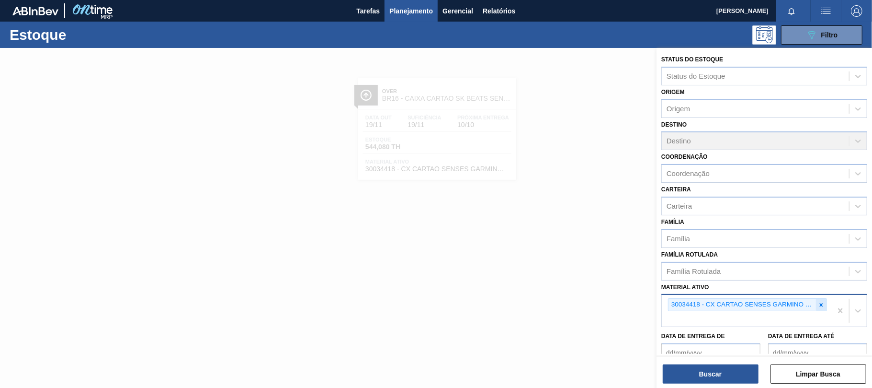
click at [821, 301] on icon at bounding box center [821, 304] width 7 height 7
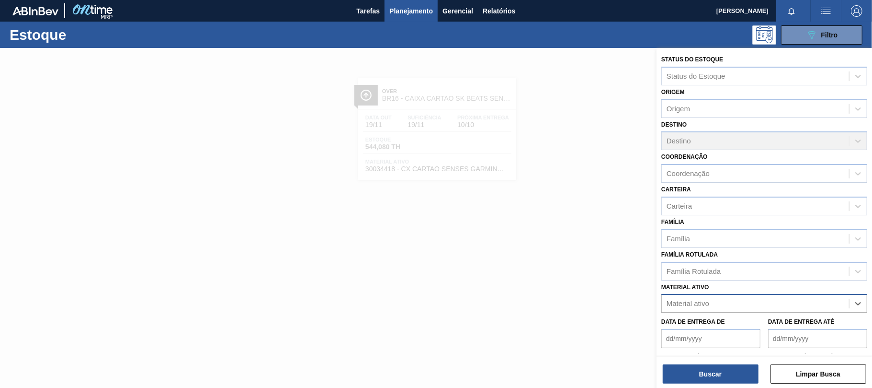
paste ativo "30033730"
type ativo "30033730"
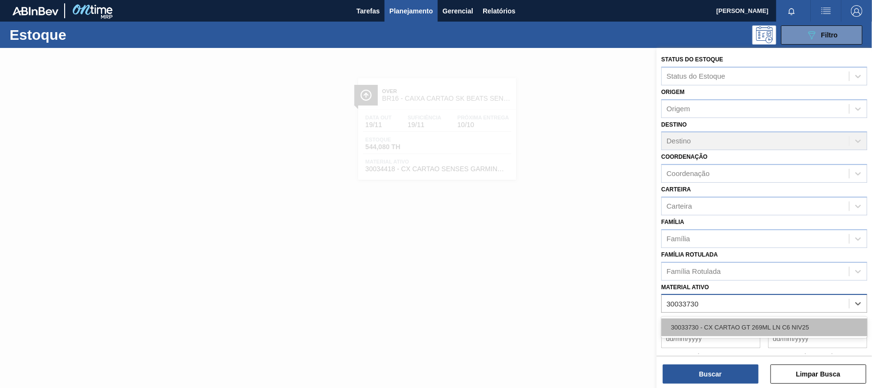
click at [746, 320] on div "30033730 - CX CARTAO GT 269ML LN C6 NIV25" at bounding box center [764, 327] width 206 height 18
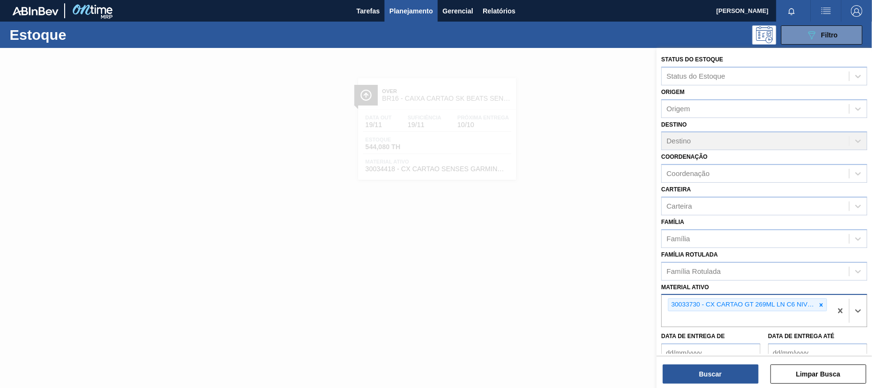
drag, startPoint x: 731, startPoint y: 370, endPoint x: 625, endPoint y: 326, distance: 114.7
click at [732, 370] on button "Buscar" at bounding box center [711, 373] width 96 height 19
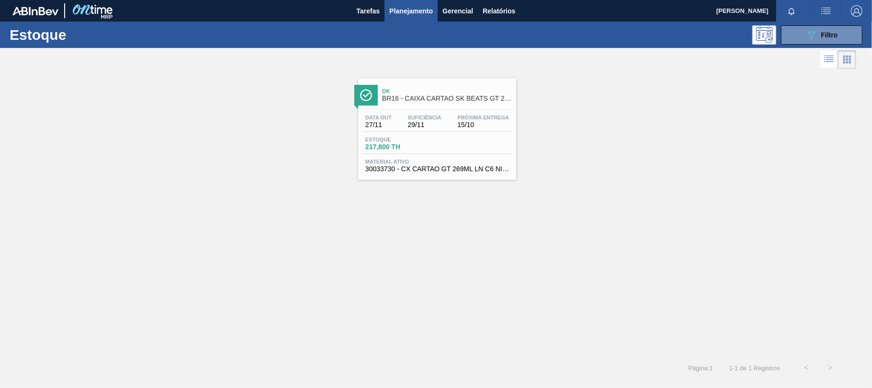
click at [424, 148] on span "217,800 TH" at bounding box center [398, 146] width 67 height 7
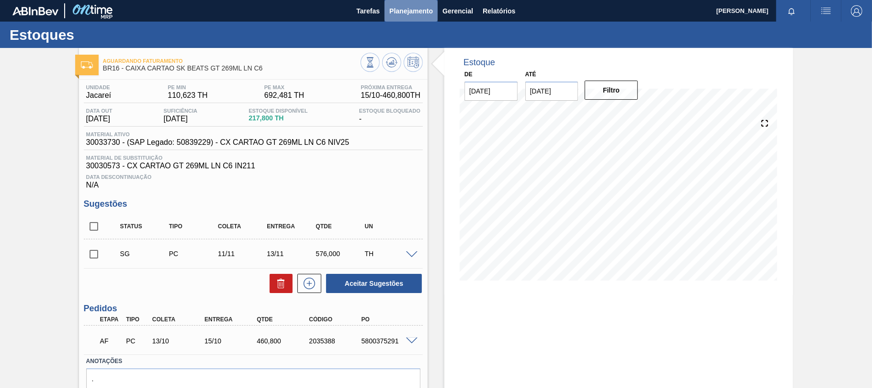
click at [414, 11] on span "Planejamento" at bounding box center [411, 10] width 44 height 11
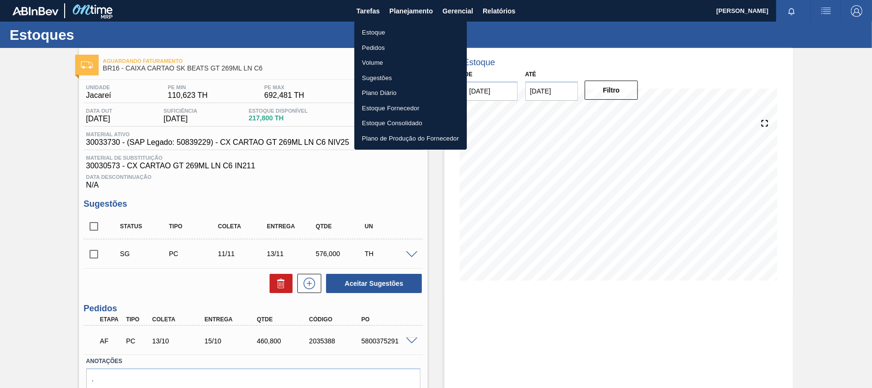
click at [393, 34] on li "Estoque" at bounding box center [410, 32] width 113 height 15
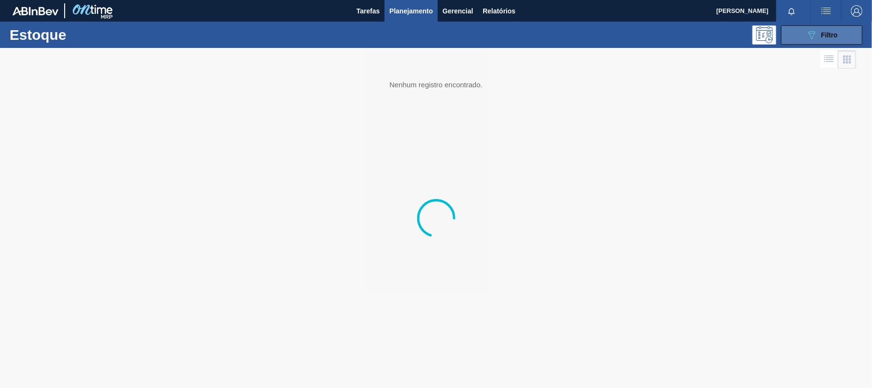
click at [826, 36] on span "Filtro" at bounding box center [829, 35] width 17 height 8
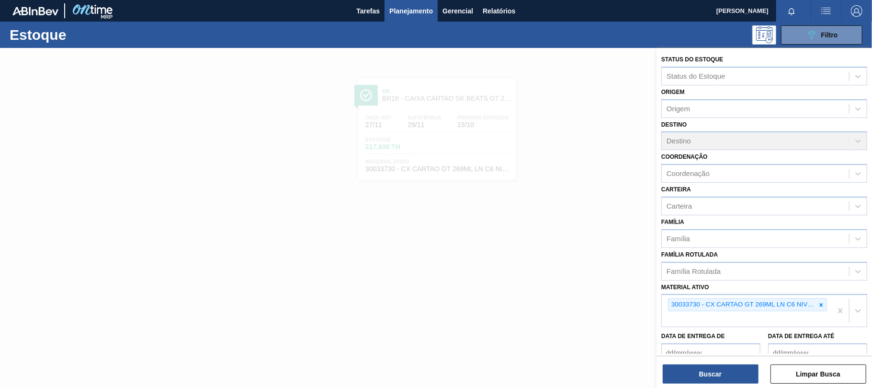
click at [819, 305] on icon at bounding box center [821, 304] width 7 height 7
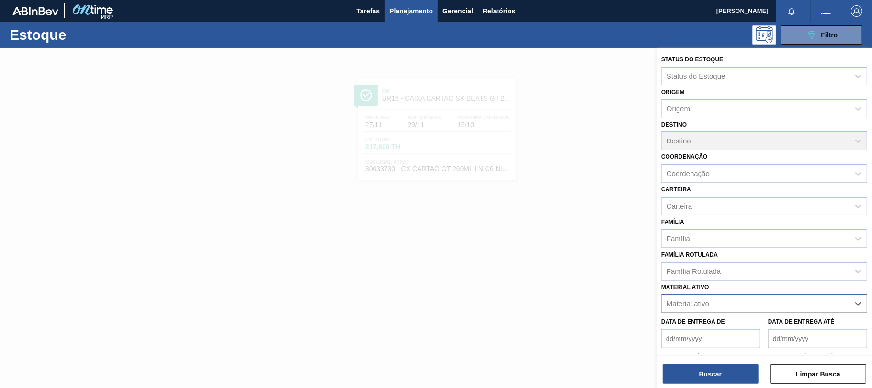
paste ativo "30003376"
type ativo "30003376"
click at [728, 324] on div "30003376 - FILME CONTR. LISO 600X60;" at bounding box center [764, 327] width 206 height 18
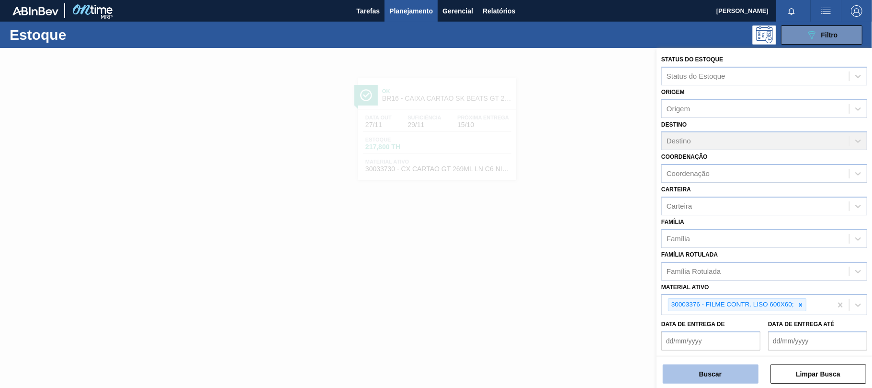
click at [729, 375] on button "Buscar" at bounding box center [711, 373] width 96 height 19
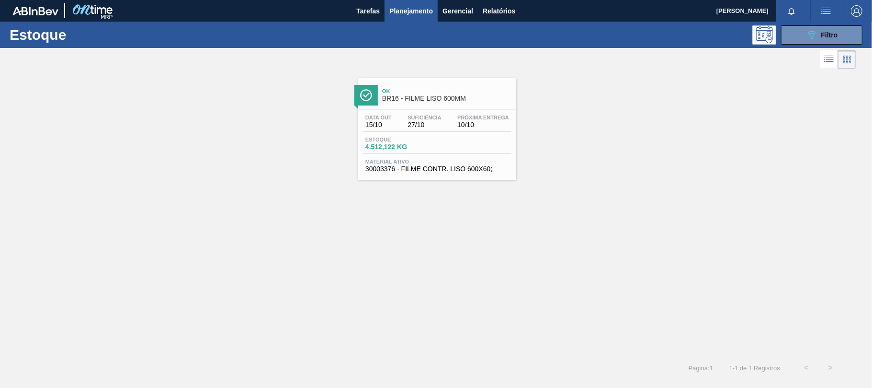
click at [435, 167] on span "30003376 - FILME CONTR. LISO 600X60;" at bounding box center [437, 168] width 144 height 7
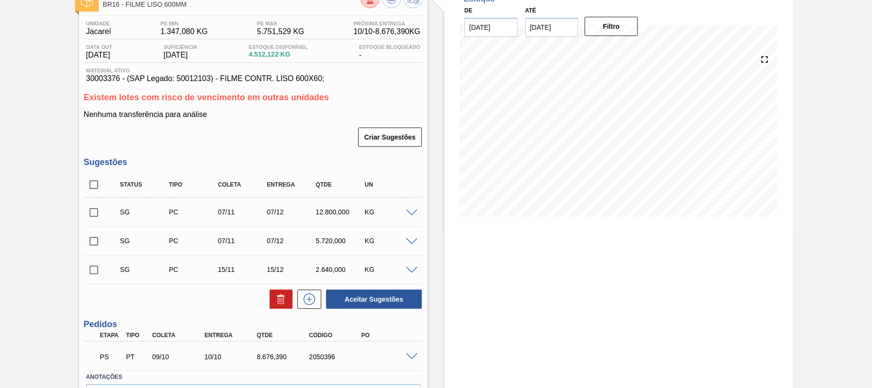
scroll to position [125, 0]
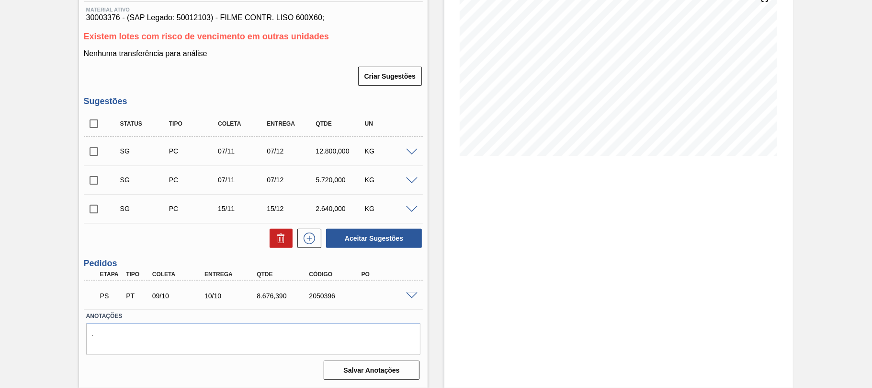
click at [276, 296] on div "8.676,390" at bounding box center [283, 296] width 58 height 8
copy div "8.676,390"
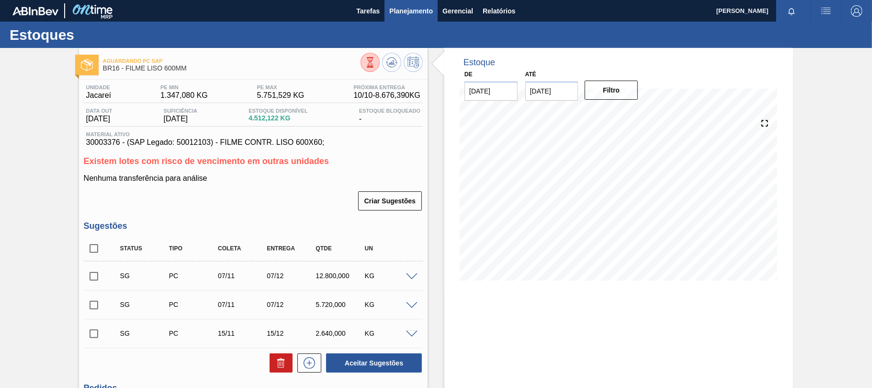
click at [418, 20] on button "Planejamento" at bounding box center [411, 11] width 53 height 22
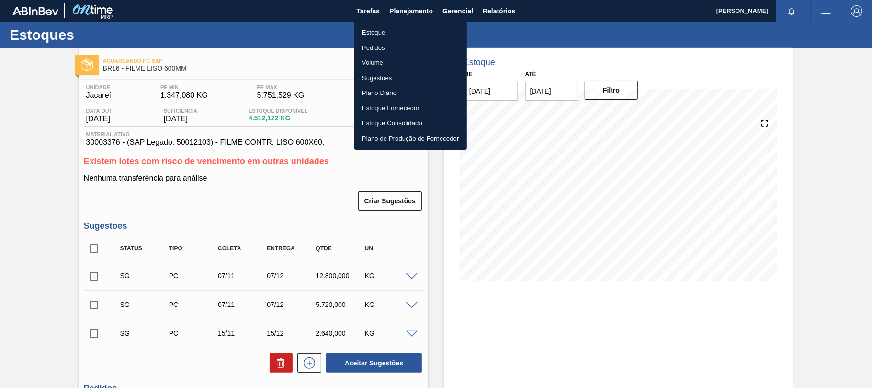
click at [389, 37] on li "Estoque" at bounding box center [410, 32] width 113 height 15
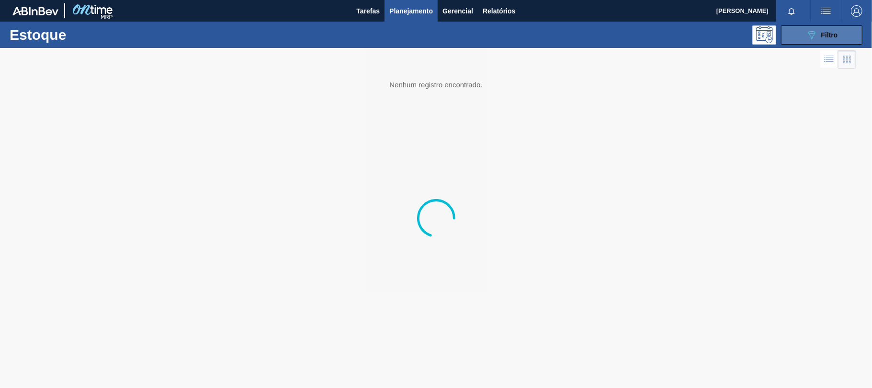
click at [811, 37] on icon at bounding box center [812, 35] width 7 height 8
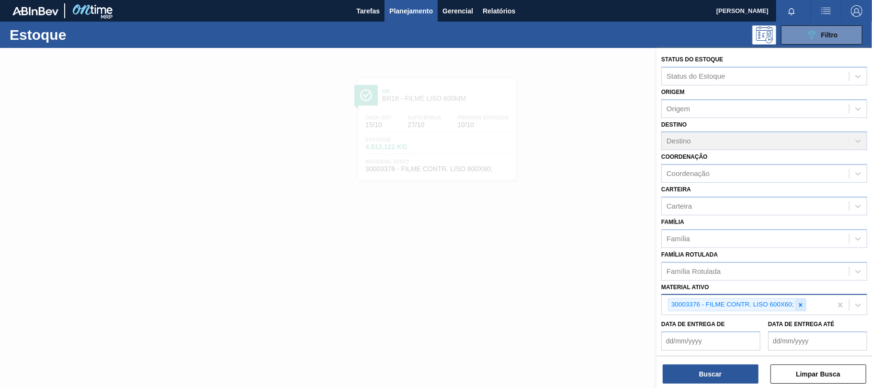
click at [803, 307] on icon at bounding box center [801, 304] width 7 height 7
paste ativo "30012583"
type ativo "30012583"
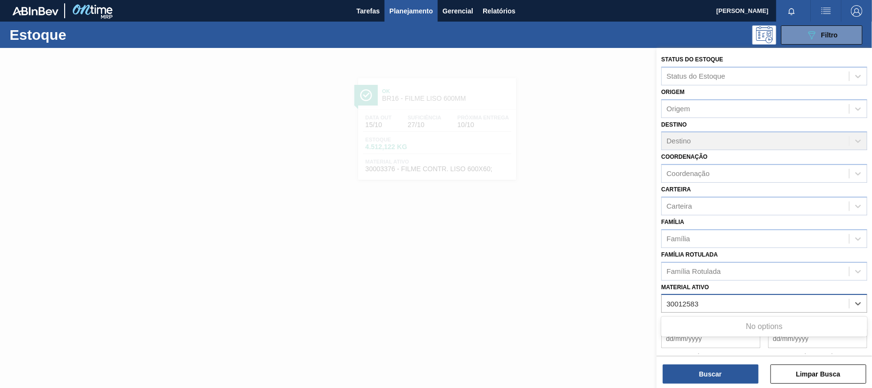
click at [744, 322] on div "No options" at bounding box center [764, 326] width 206 height 16
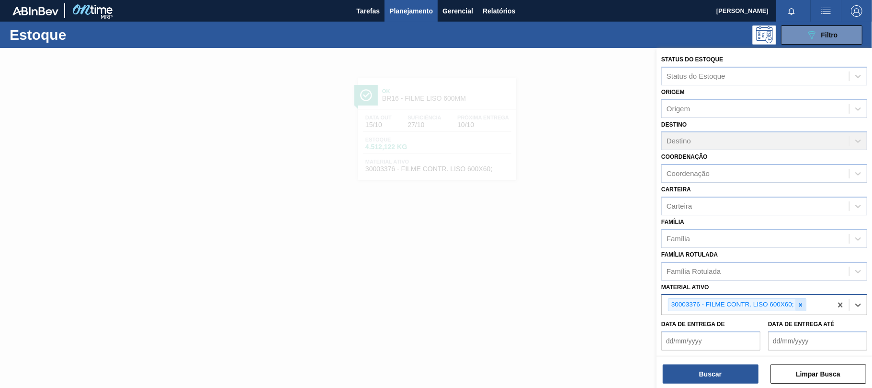
click at [800, 303] on icon at bounding box center [801, 304] width 7 height 7
paste ativo "30012583"
type ativo "30012583"
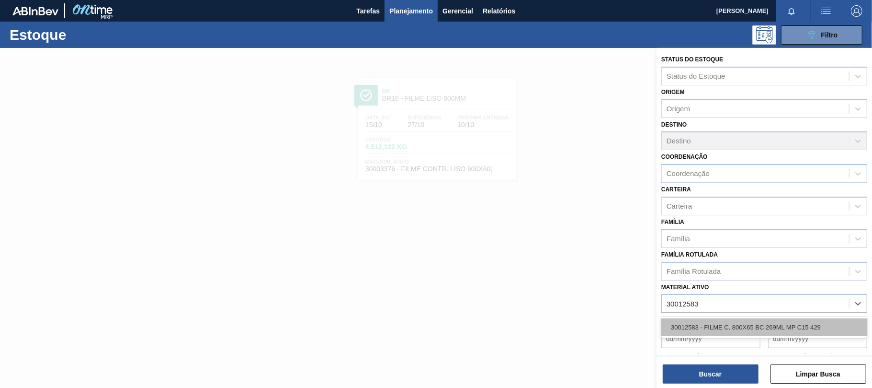
click at [683, 318] on div "30012583 - FILME C. 800X65 BC 269ML MP C15 429" at bounding box center [764, 327] width 206 height 18
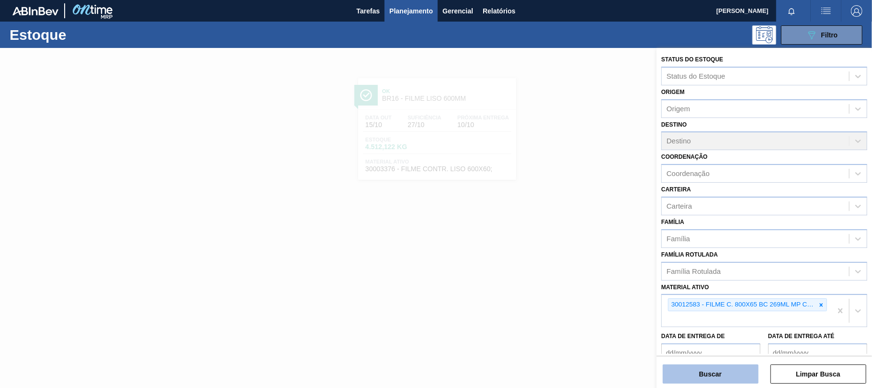
click at [696, 375] on button "Buscar" at bounding box center [711, 373] width 96 height 19
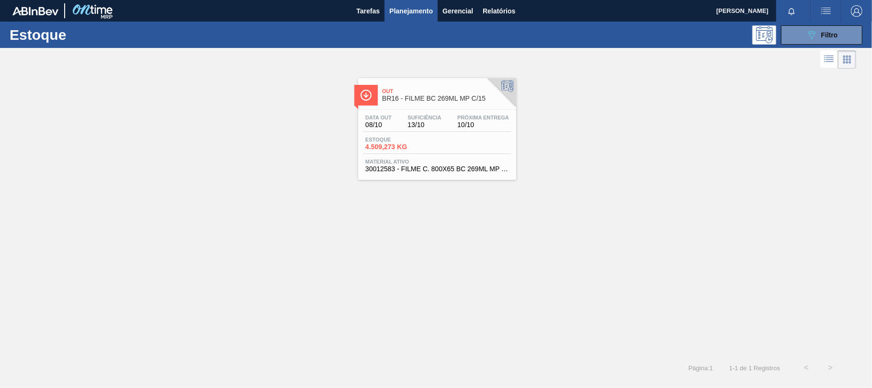
click at [422, 156] on div "Data out 08/10 Suficiência 13/10 Próxima Entrega 10/10 Estoque 4.509,273 KG Mat…" at bounding box center [437, 142] width 158 height 65
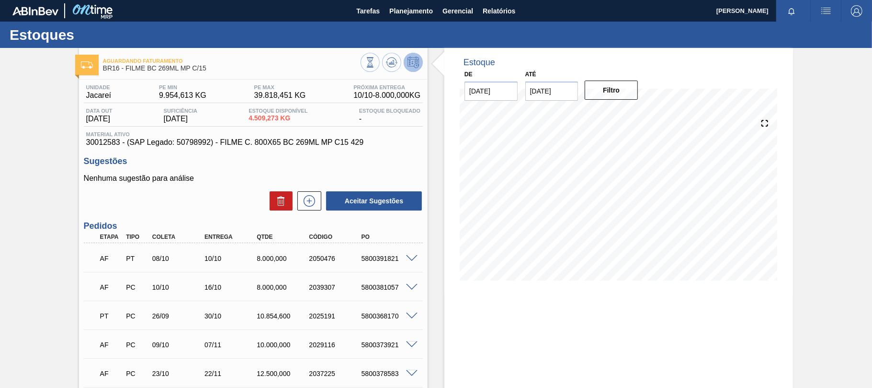
click at [369, 258] on div "5800391821" at bounding box center [388, 258] width 58 height 8
copy div "5800391821"
click at [415, 8] on span "Planejamento" at bounding box center [411, 10] width 44 height 11
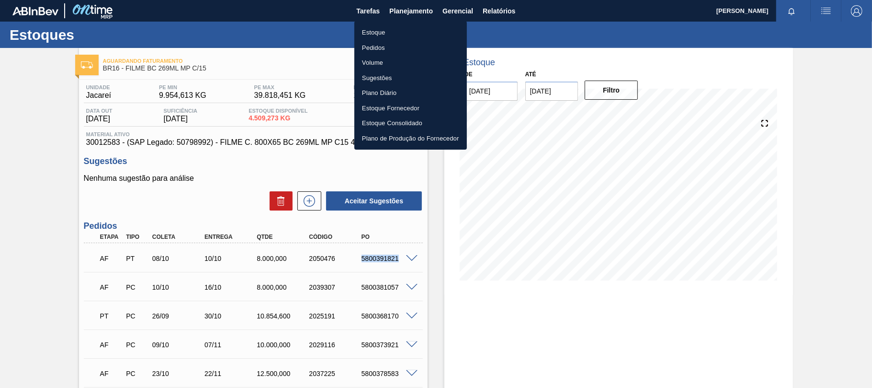
click at [377, 34] on li "Estoque" at bounding box center [410, 32] width 113 height 15
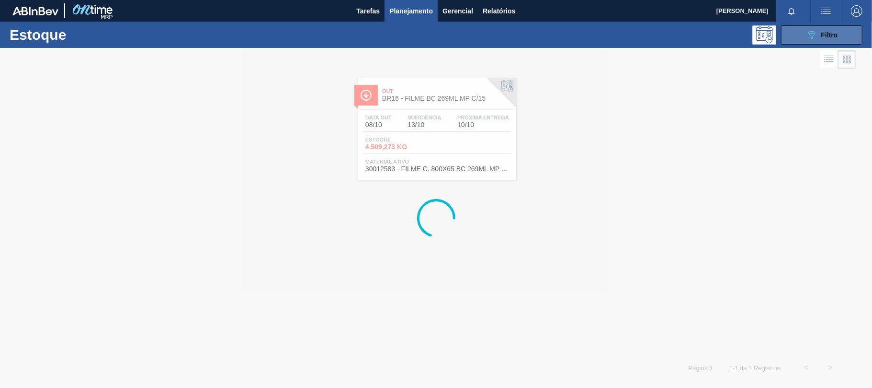
click at [802, 31] on button "089F7B8B-B2A5-4AFE-B5C0-19BA573D28AC Filtro" at bounding box center [821, 34] width 81 height 19
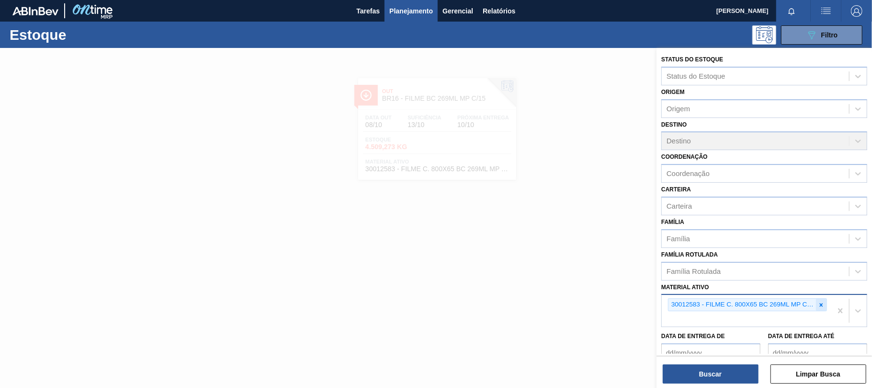
click at [821, 307] on div at bounding box center [821, 304] width 11 height 12
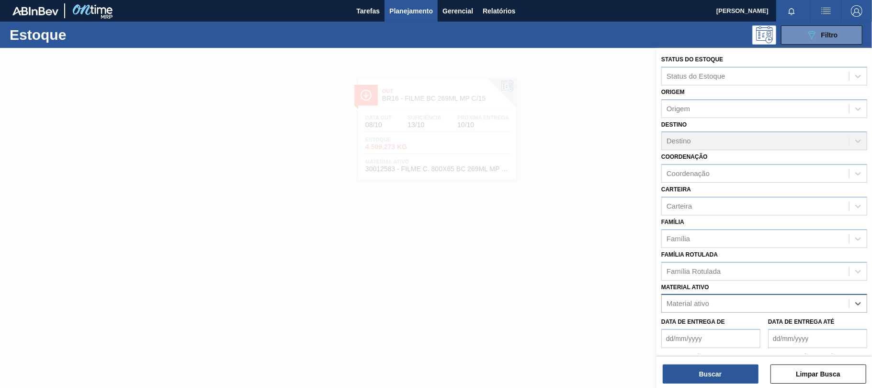
paste ativo "30012739"
type ativo "30012739"
click at [750, 318] on div "30012739 - CX. PAP. ORIG 300ML WA 300ML PROP 429" at bounding box center [764, 327] width 206 height 18
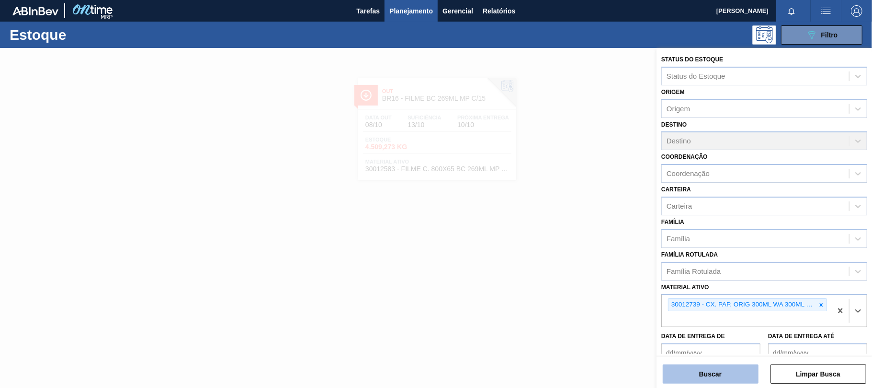
click at [738, 370] on button "Buscar" at bounding box center [711, 373] width 96 height 19
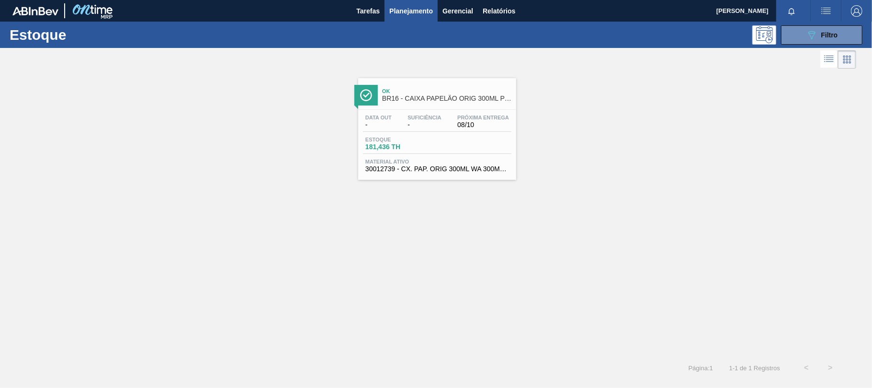
click at [416, 140] on span "Estoque" at bounding box center [398, 140] width 67 height 6
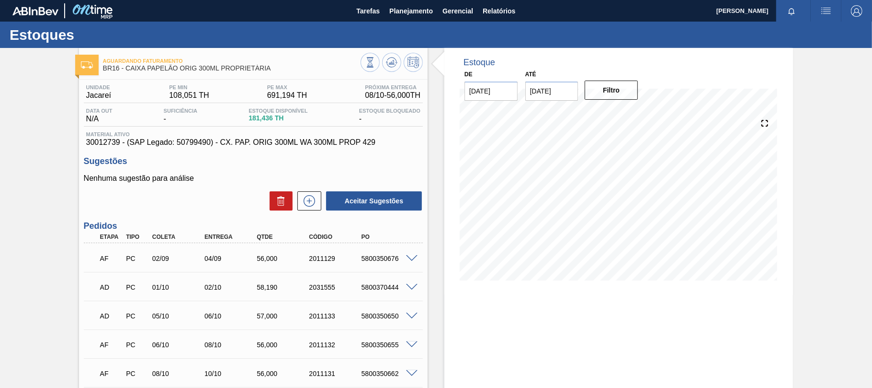
click at [414, 255] on span at bounding box center [411, 258] width 11 height 7
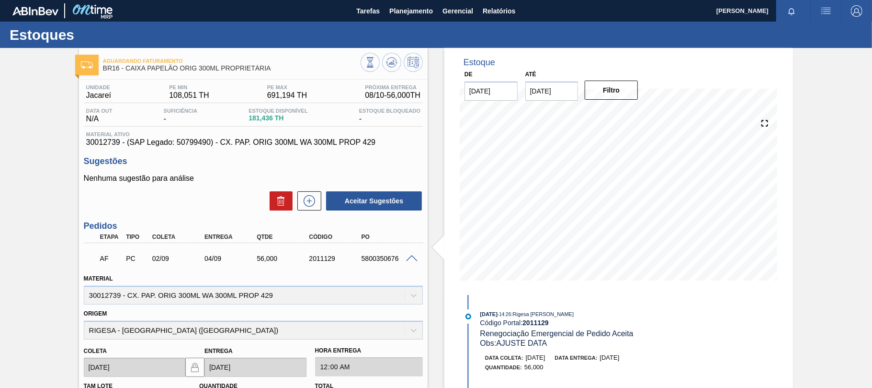
click at [413, 259] on span at bounding box center [411, 258] width 11 height 7
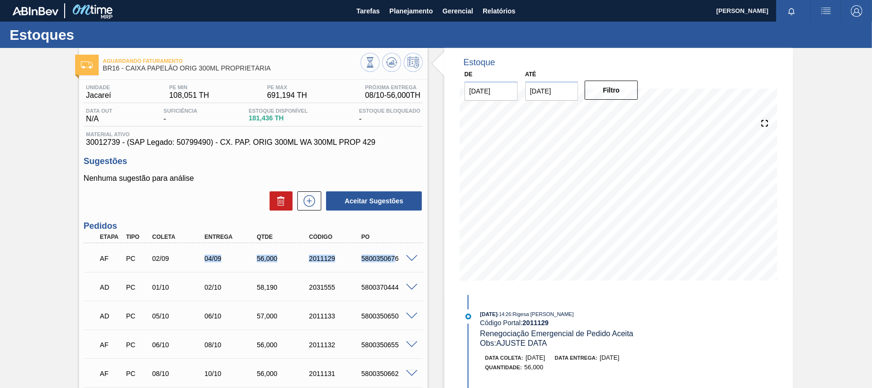
drag, startPoint x: 200, startPoint y: 257, endPoint x: 395, endPoint y: 260, distance: 195.0
click at [395, 260] on div "AF PC 02/09 04/09 56,000 2011129 5800350676" at bounding box center [251, 257] width 314 height 19
click at [140, 283] on div "AD PC 01/10 02/10 58,190 2031555 5800370444" at bounding box center [251, 285] width 314 height 19
click at [405, 15] on span "Planejamento" at bounding box center [411, 10] width 44 height 11
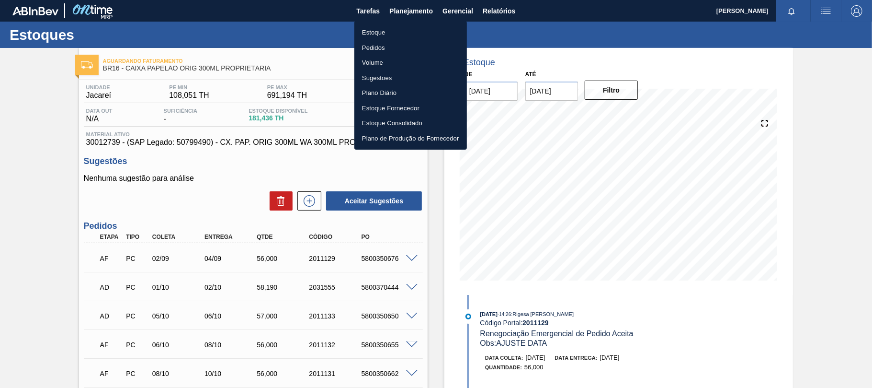
click at [384, 34] on li "Estoque" at bounding box center [410, 32] width 113 height 15
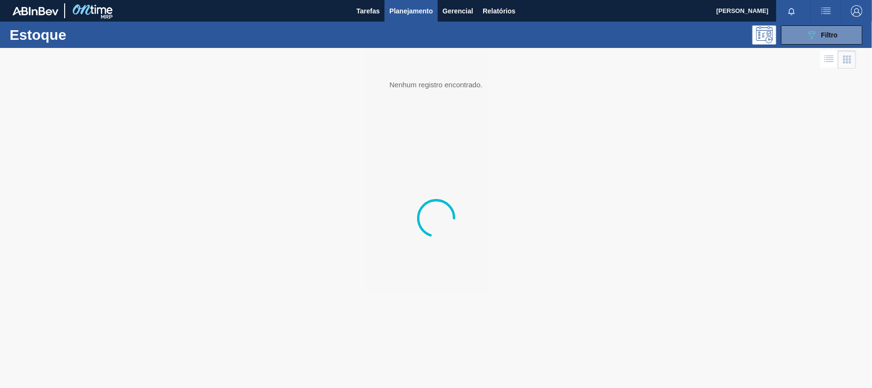
click at [819, 37] on div "089F7B8B-B2A5-4AFE-B5C0-19BA573D28AC Filtro" at bounding box center [822, 34] width 32 height 11
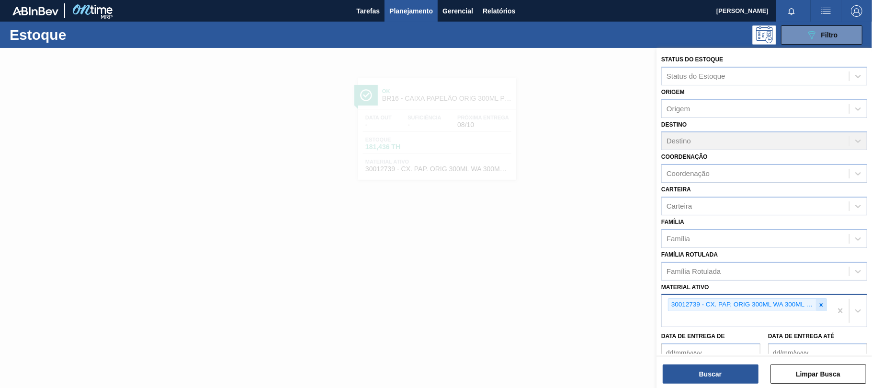
click at [820, 303] on icon at bounding box center [821, 304] width 3 height 3
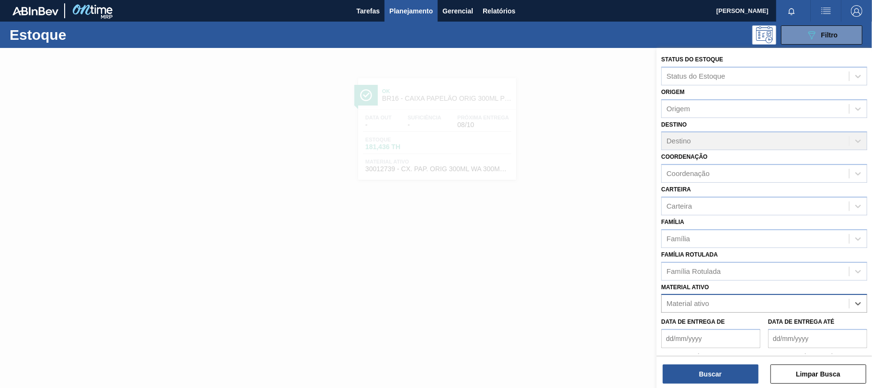
paste ativo "30003606"
type ativo "30003606"
click at [735, 321] on div "No options" at bounding box center [764, 326] width 206 height 16
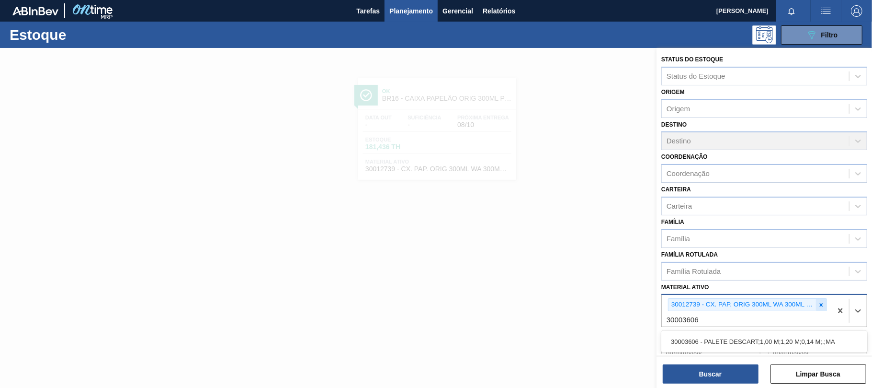
click at [823, 307] on icon at bounding box center [821, 304] width 7 height 7
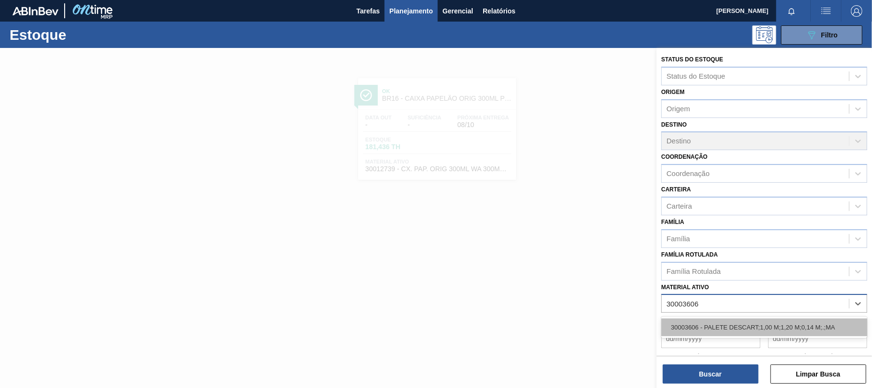
click at [748, 318] on div "30003606 - PALETE DESCART;1,00 M;1,20 M;0,14 M;.;MA" at bounding box center [764, 327] width 206 height 18
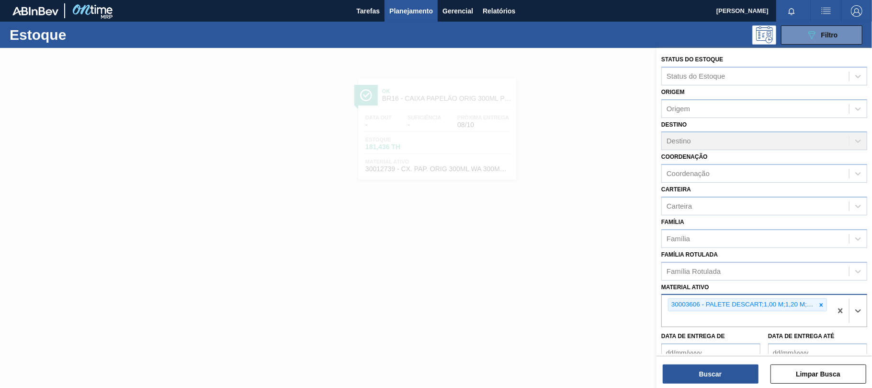
click at [728, 360] on div "Buscar Limpar Busca" at bounding box center [765, 368] width 216 height 27
click at [729, 361] on div "Buscar Limpar Busca" at bounding box center [765, 368] width 216 height 27
click at [730, 364] on div "Buscar Limpar Busca" at bounding box center [765, 368] width 216 height 27
click at [706, 380] on button "Buscar" at bounding box center [711, 373] width 96 height 19
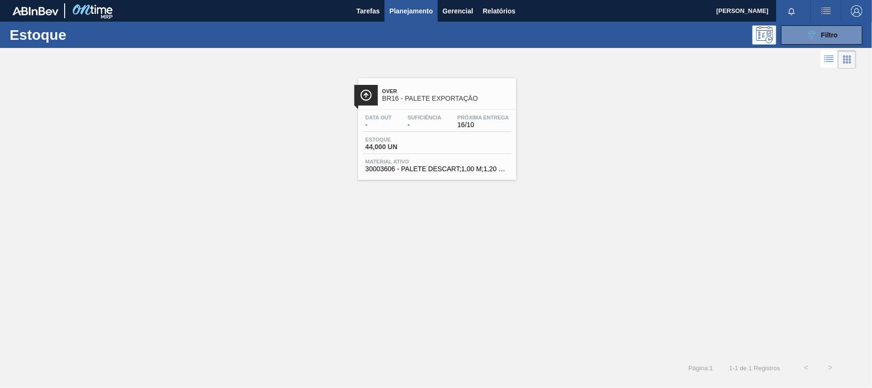
click at [423, 163] on span "Material ativo" at bounding box center [437, 162] width 144 height 6
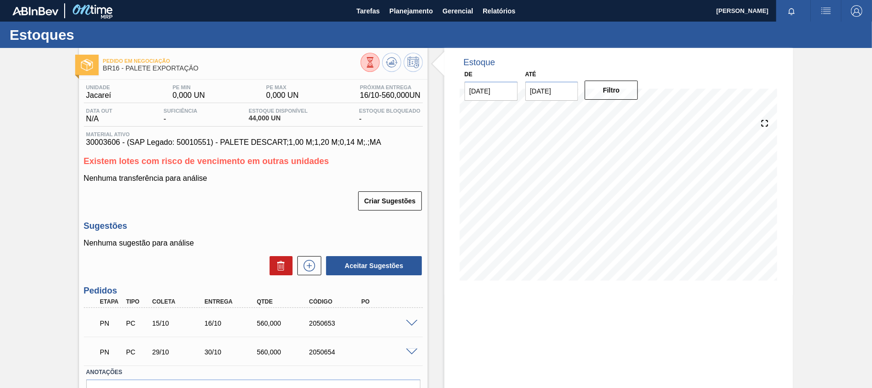
click at [311, 326] on div "2050653" at bounding box center [336, 323] width 58 height 8
click at [311, 327] on div "PN PC 15/10 16/10 560,000 2050653" at bounding box center [251, 321] width 314 height 19
copy div "2050653"
